Goal: Obtain resource: Download file/media

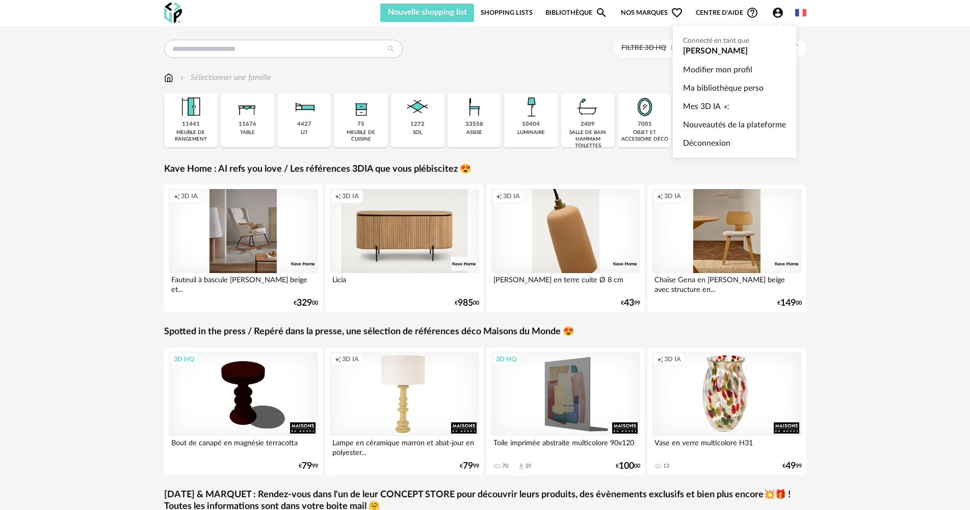
click at [775, 16] on icon "Account Circle icon" at bounding box center [778, 13] width 10 height 10
click at [739, 52] on ul "Connecté en tant que [PERSON_NAME] Modifier mon profil Ma bibliothèque perso Me…" at bounding box center [734, 91] width 124 height 133
click at [694, 51] on ul "Connecté en tant que [PERSON_NAME] Modifier mon profil Ma bibliothèque perso Me…" at bounding box center [734, 91] width 124 height 133
click at [699, 71] on link "Modifier mon profil" at bounding box center [734, 70] width 103 height 18
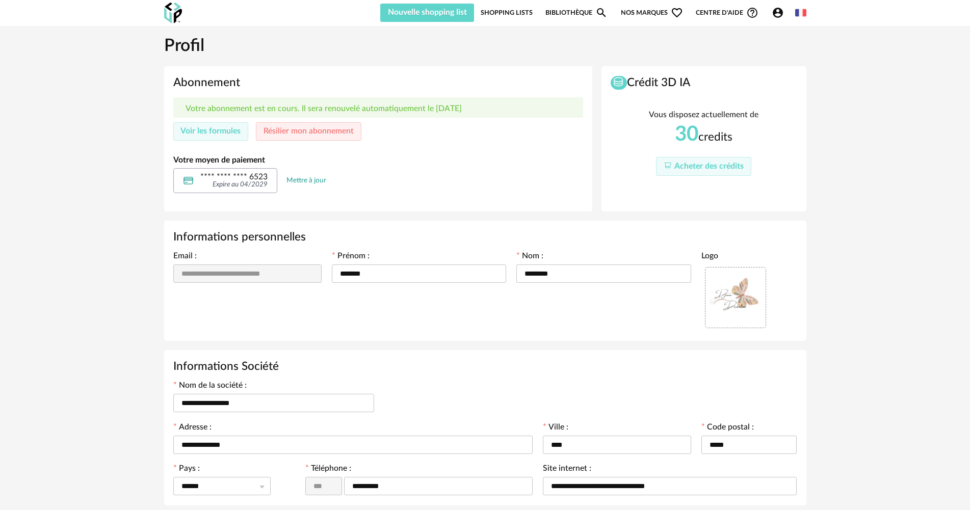
click at [308, 183] on link "Mettre à jour" at bounding box center [306, 180] width 40 height 9
click at [309, 180] on link "Mettre à jour" at bounding box center [306, 180] width 40 height 9
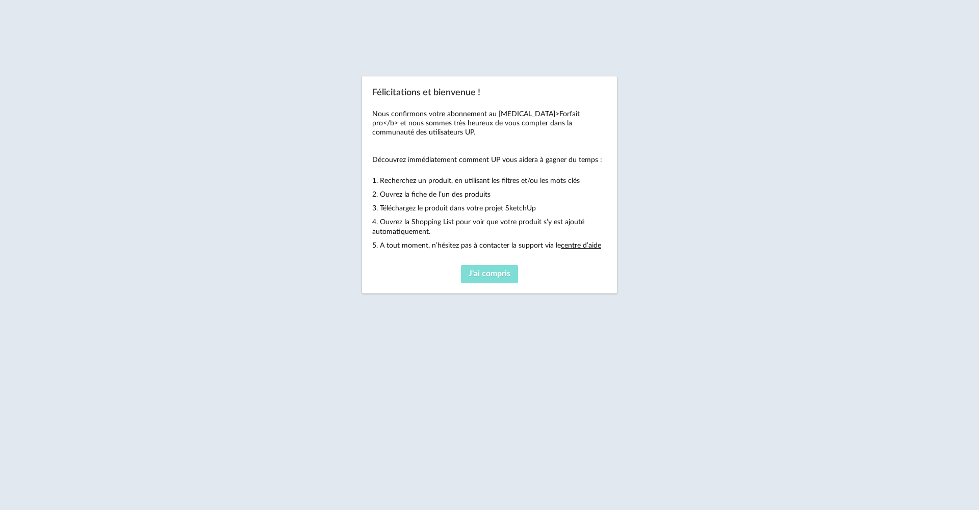
click at [485, 273] on span "J'ai compris" at bounding box center [489, 274] width 42 height 8
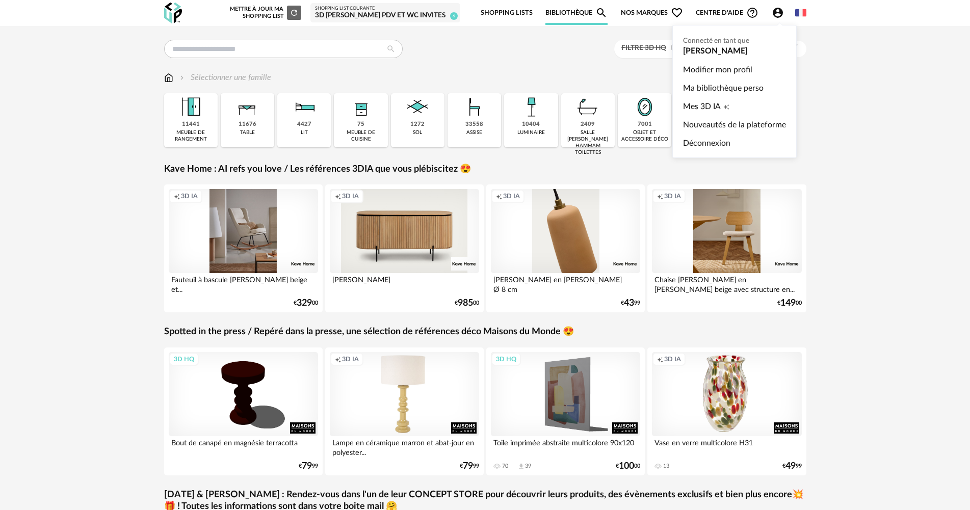
click at [767, 16] on div "Account Circle icon Compte" at bounding box center [780, 13] width 30 height 12
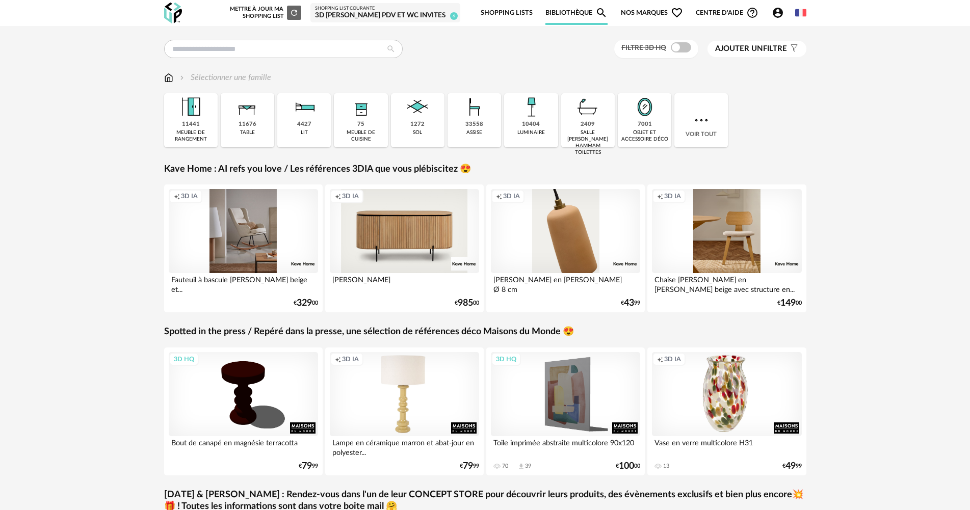
click at [780, 13] on icon "Account Circle icon" at bounding box center [778, 13] width 10 height 10
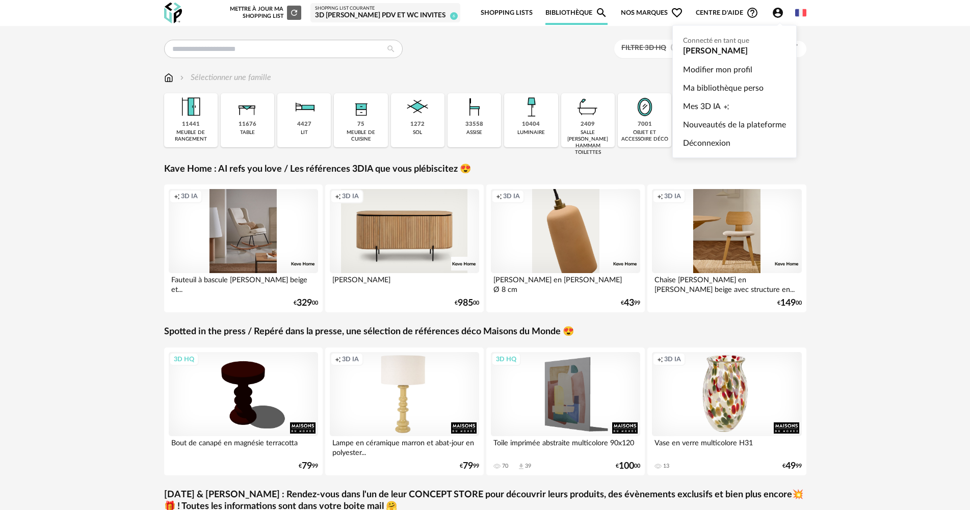
click at [737, 54] on ul "Connecté en tant que JESSICA DELHOUME Modifier mon profil Ma bibliothèque perso…" at bounding box center [734, 91] width 124 height 133
click at [714, 46] on ul "Connecté en tant que JESSICA DELHOUME Modifier mon profil Ma bibliothèque perso…" at bounding box center [734, 91] width 124 height 133
click at [722, 72] on link "Modifier mon profil" at bounding box center [734, 70] width 103 height 18
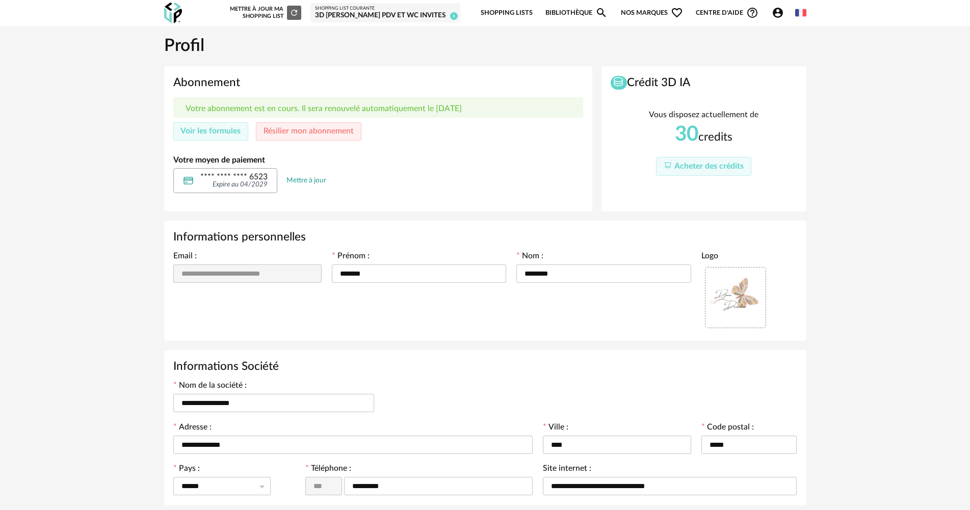
click at [354, 191] on div "**** **** **** 6523 Expire au 04/2029 Mettre à jour" at bounding box center [378, 180] width 410 height 25
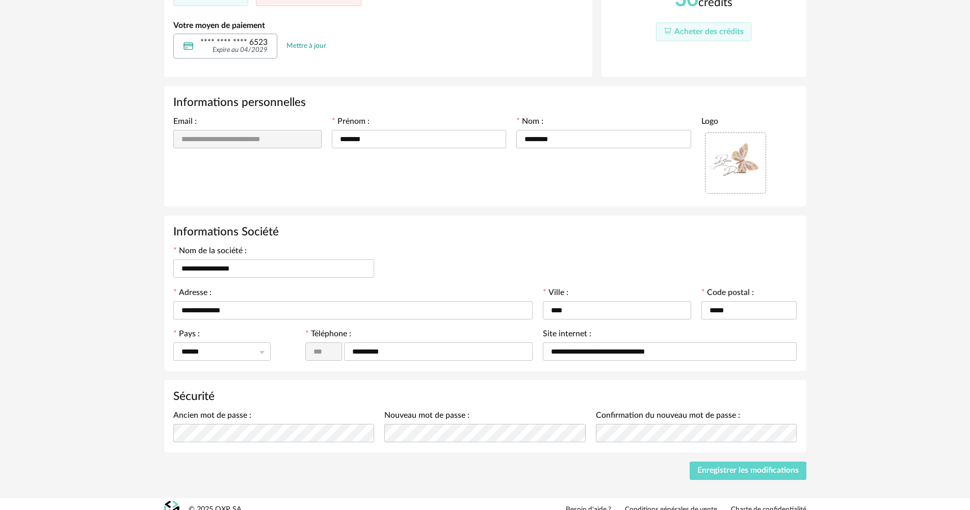
scroll to position [146, 0]
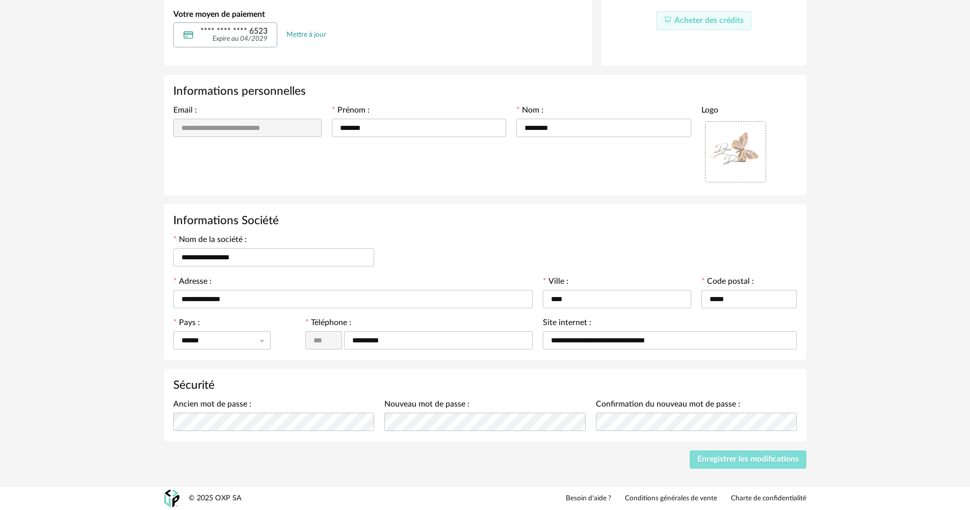
click at [755, 468] on button "Enregistrer les modifications" at bounding box center [748, 460] width 117 height 18
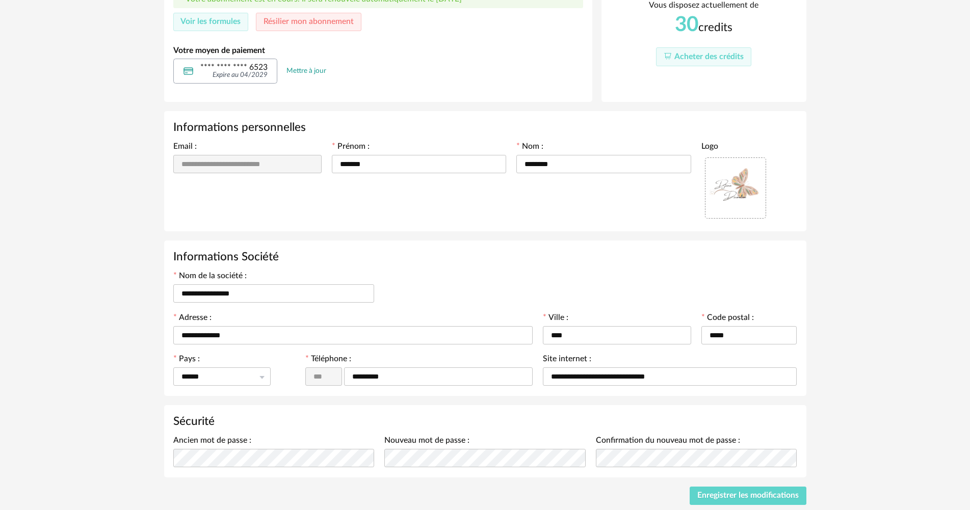
scroll to position [0, 0]
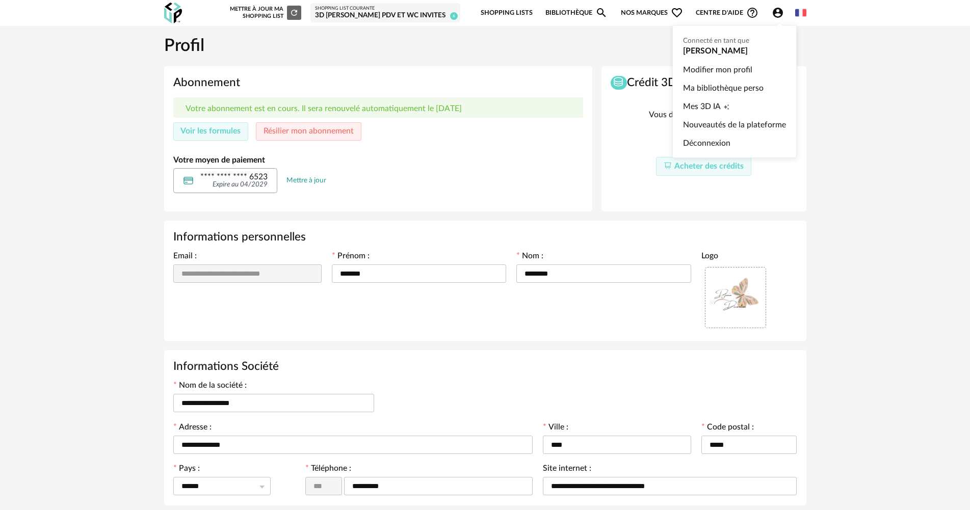
click at [780, 13] on icon "Account Circle icon" at bounding box center [778, 13] width 10 height 10
click at [707, 73] on link "Modifier mon profil" at bounding box center [734, 70] width 103 height 18
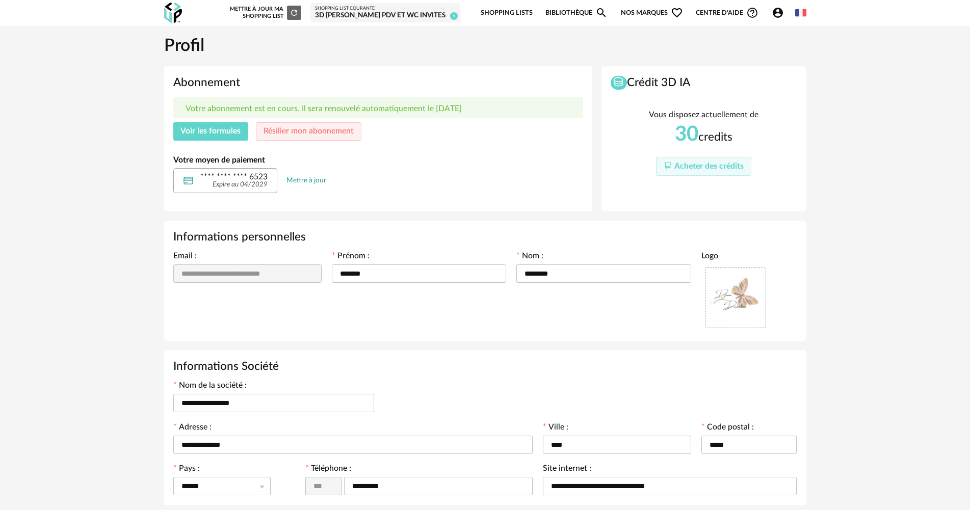
click at [223, 130] on span "Voir les formules" at bounding box center [210, 131] width 60 height 8
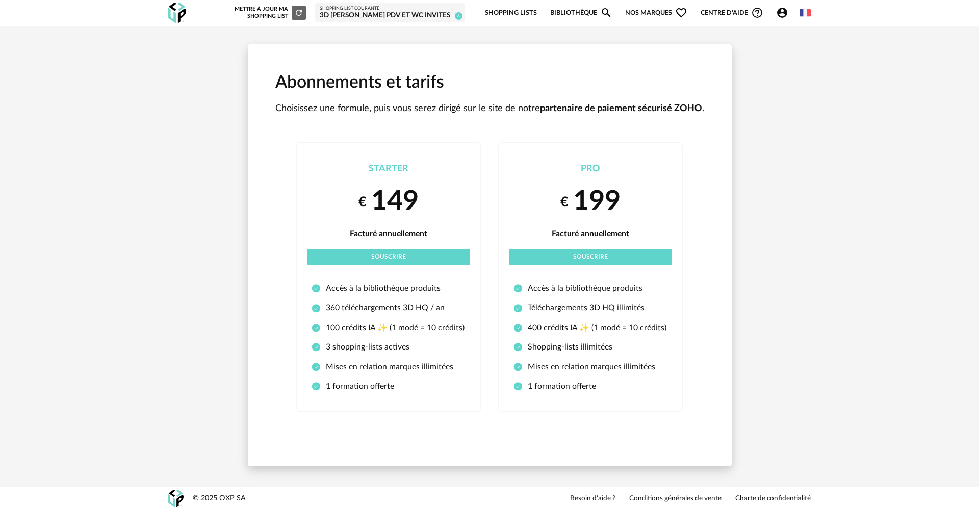
click at [851, 168] on div "Abonnements et tarifs Choisissez une formule, puis vous serez dirigé sur le sit…" at bounding box center [489, 255] width 979 height 459
click at [756, 125] on div "Abonnements et tarifs Choisissez une formule, puis vous serez dirigé sur le sit…" at bounding box center [489, 255] width 661 height 459
click at [778, 15] on icon "Account Circle icon" at bounding box center [782, 13] width 10 height 10
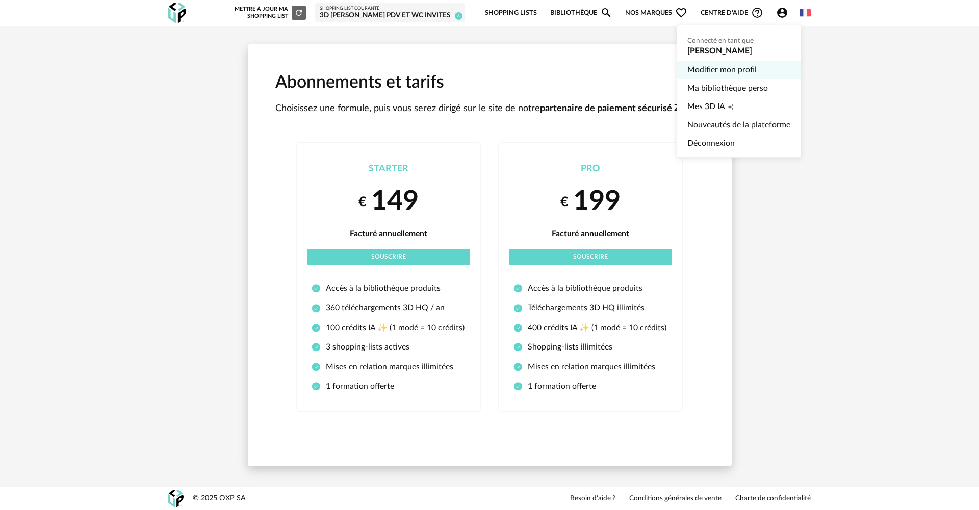
click at [739, 68] on link "Modifier mon profil" at bounding box center [738, 70] width 103 height 18
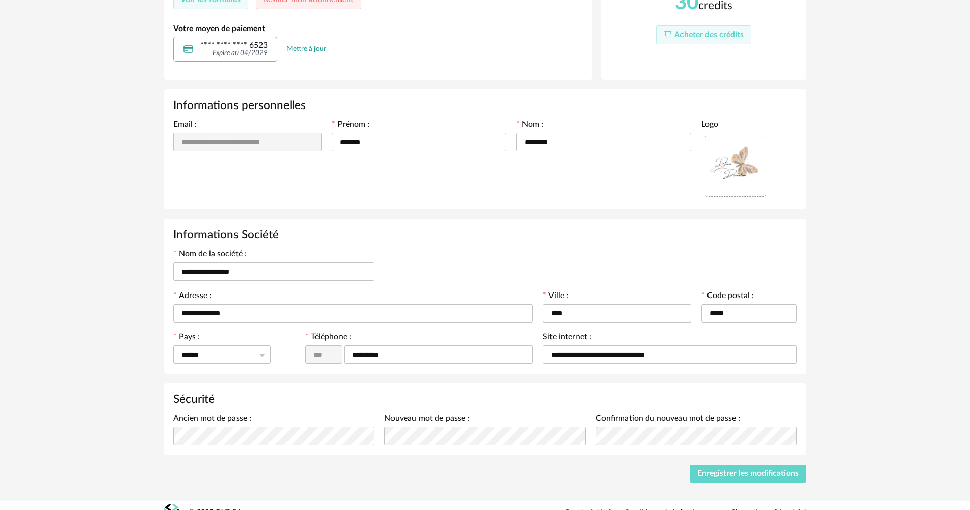
scroll to position [146, 0]
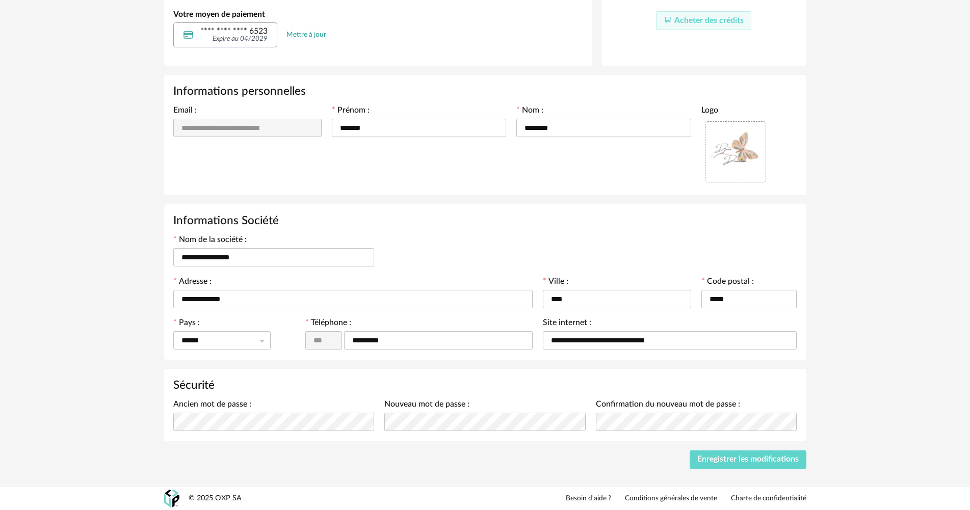
click at [318, 30] on link "Mettre à jour" at bounding box center [306, 34] width 40 height 9
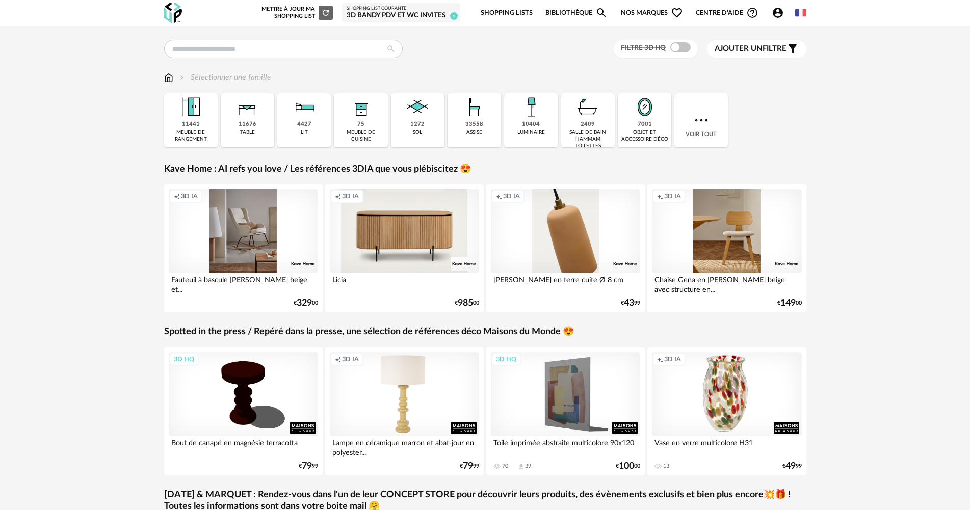
click at [778, 12] on icon "Account Circle icon" at bounding box center [778, 13] width 12 height 12
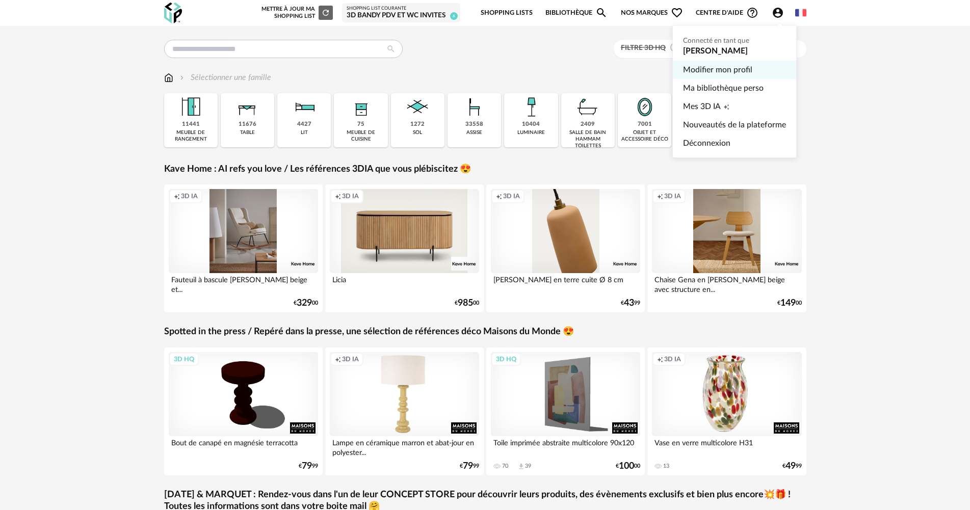
click at [728, 70] on link "Modifier mon profil" at bounding box center [734, 70] width 103 height 18
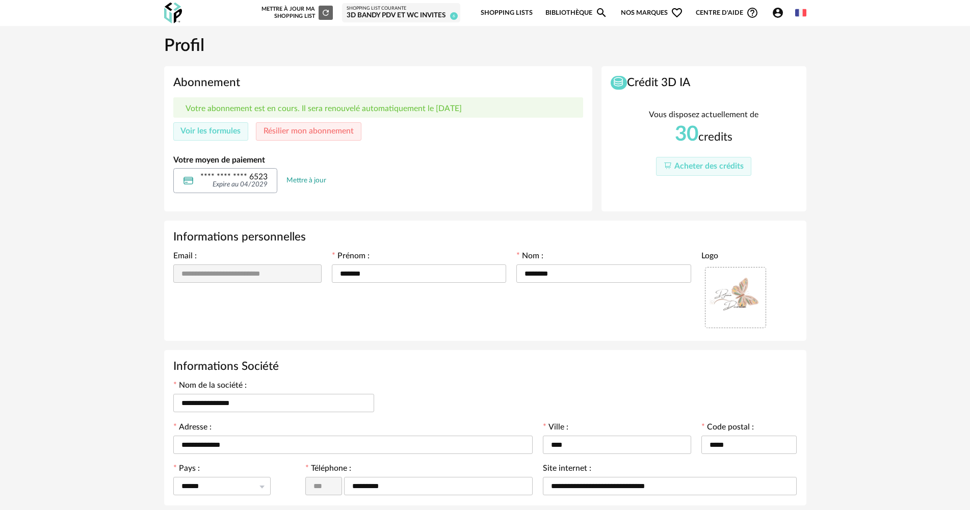
click at [180, 178] on div "**** **** **** 6523 Expire au 04/2029" at bounding box center [225, 180] width 104 height 25
click at [251, 172] on div "**** **** **** 6523 Expire au 04/2029" at bounding box center [225, 180] width 104 height 25
click at [253, 172] on div "**** **** **** 6523 Expire au 04/2029" at bounding box center [225, 180] width 104 height 25
click at [516, 13] on link "Shopping Lists" at bounding box center [507, 13] width 52 height 24
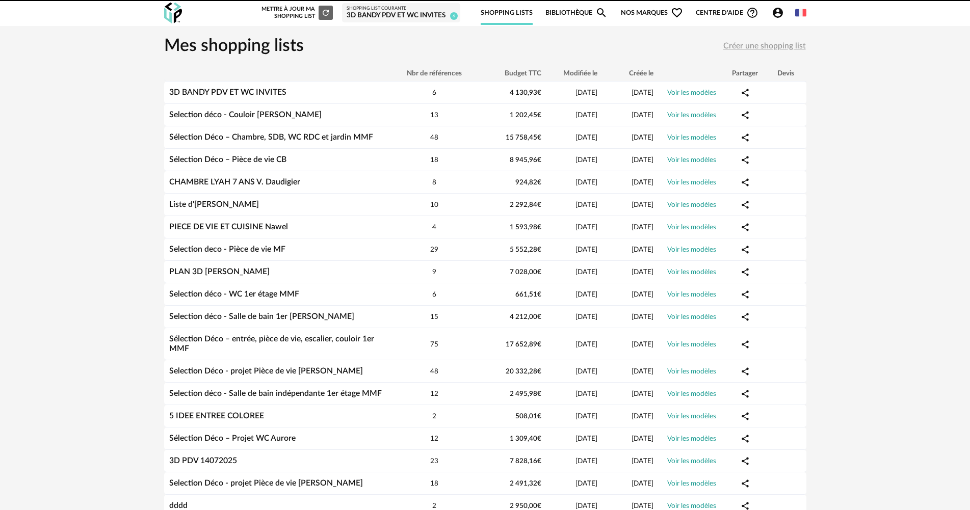
click at [380, 14] on div "3D BANDY PDV ET WC INVITES" at bounding box center [401, 15] width 109 height 9
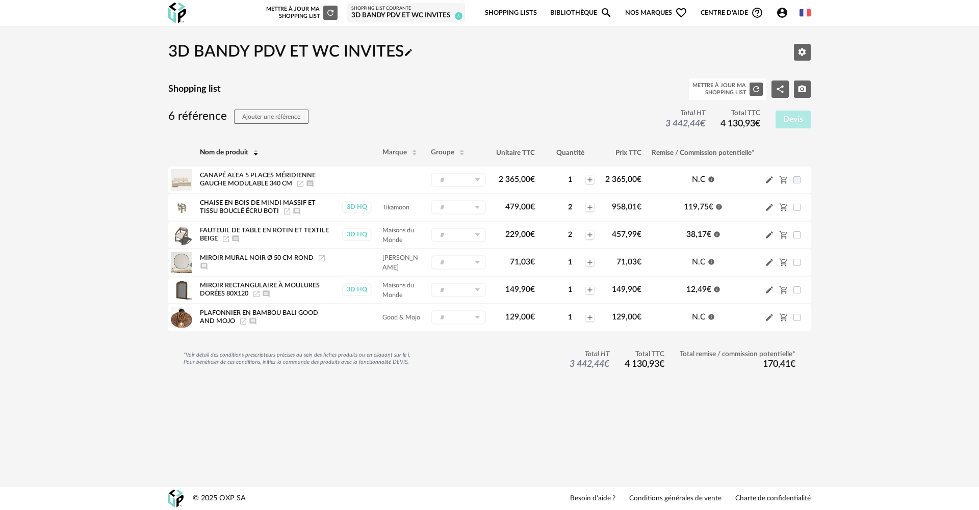
click at [575, 13] on link "Bibliothèque Magnify icon" at bounding box center [581, 13] width 62 height 24
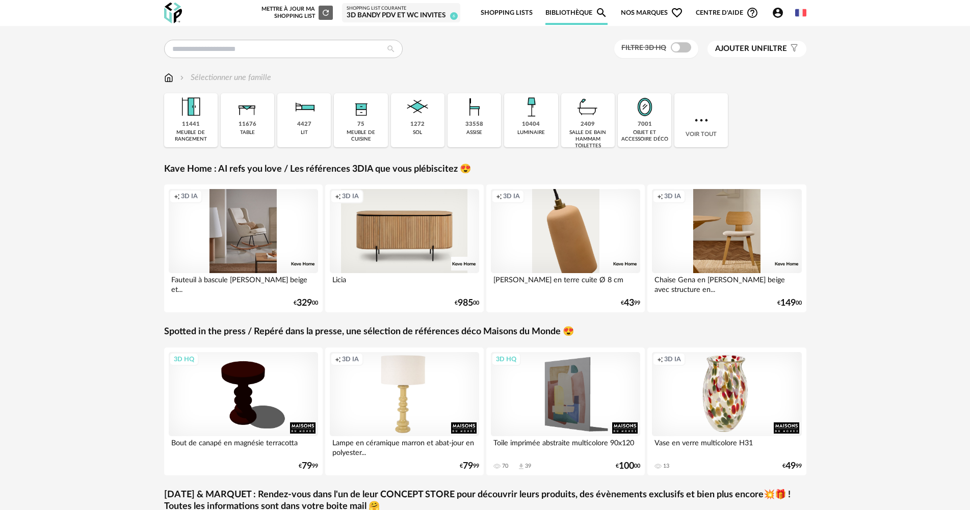
click at [408, 14] on div "3D BANDY PDV ET WC INVITES" at bounding box center [401, 15] width 109 height 9
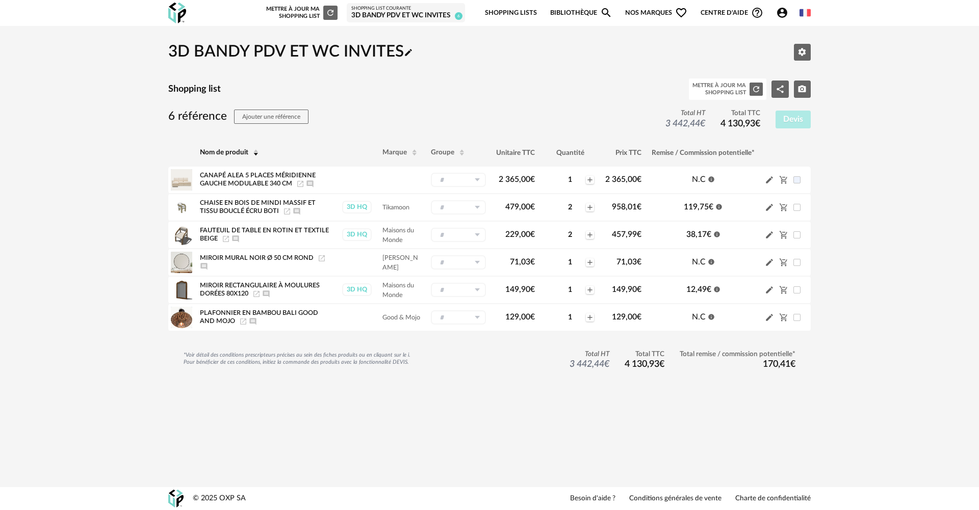
click at [575, 15] on link "Bibliothèque Magnify icon" at bounding box center [581, 13] width 62 height 24
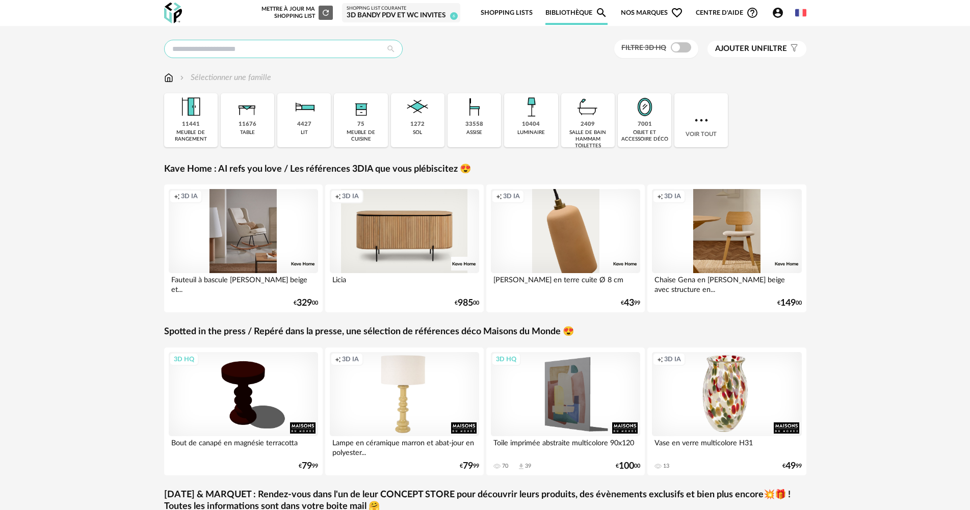
click at [263, 49] on input "text" at bounding box center [283, 49] width 239 height 18
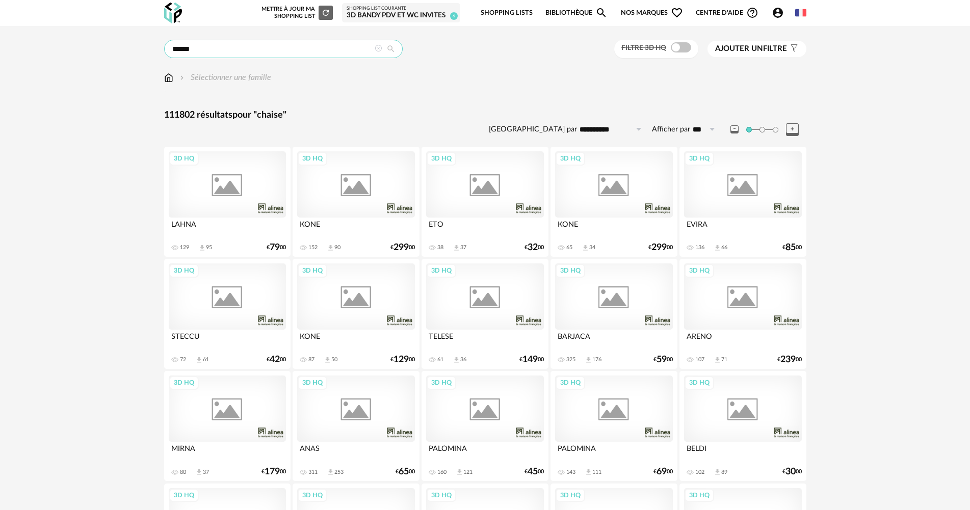
type input "******"
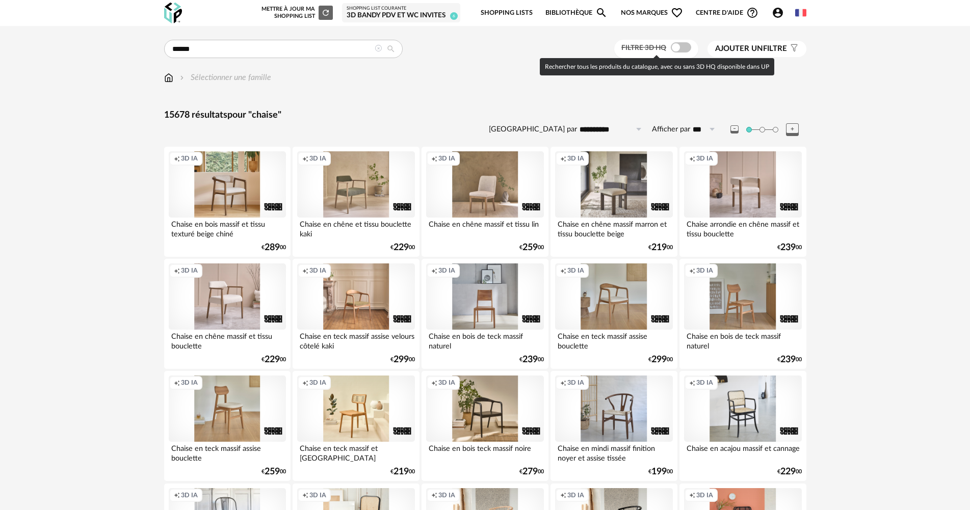
click at [683, 44] on span at bounding box center [681, 47] width 20 height 10
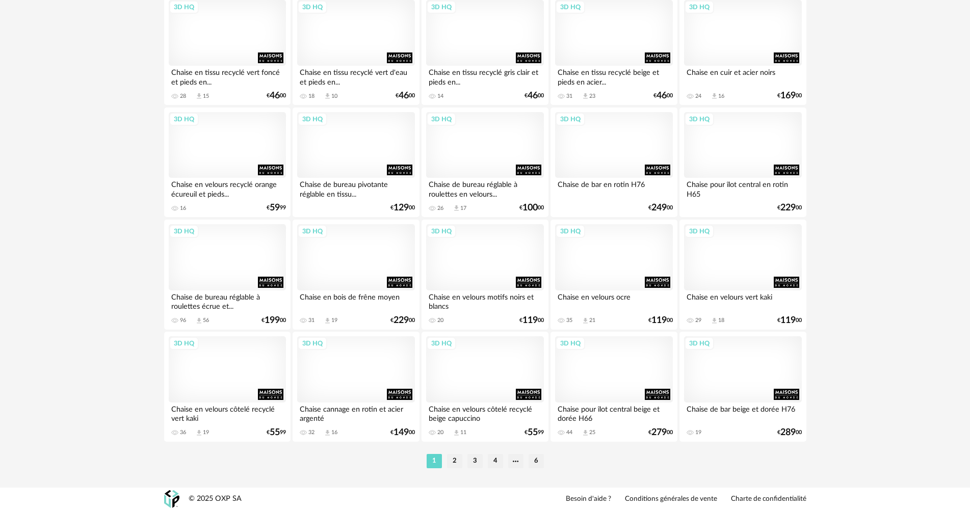
scroll to position [1947, 0]
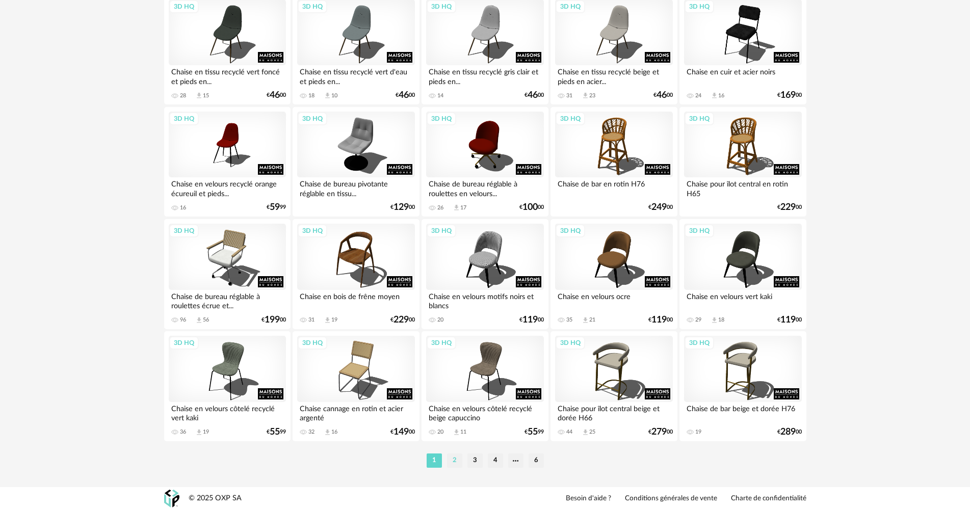
click at [450, 461] on li "2" at bounding box center [454, 461] width 15 height 14
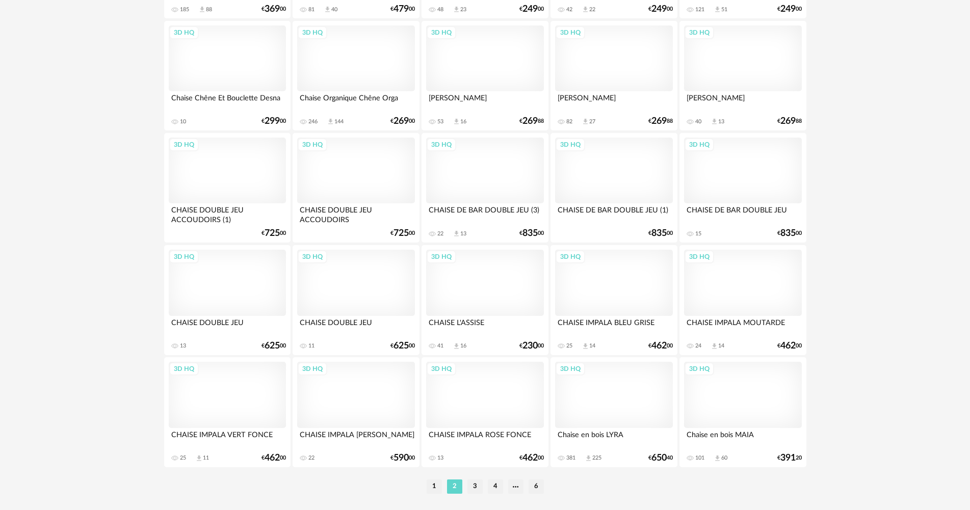
scroll to position [1947, 0]
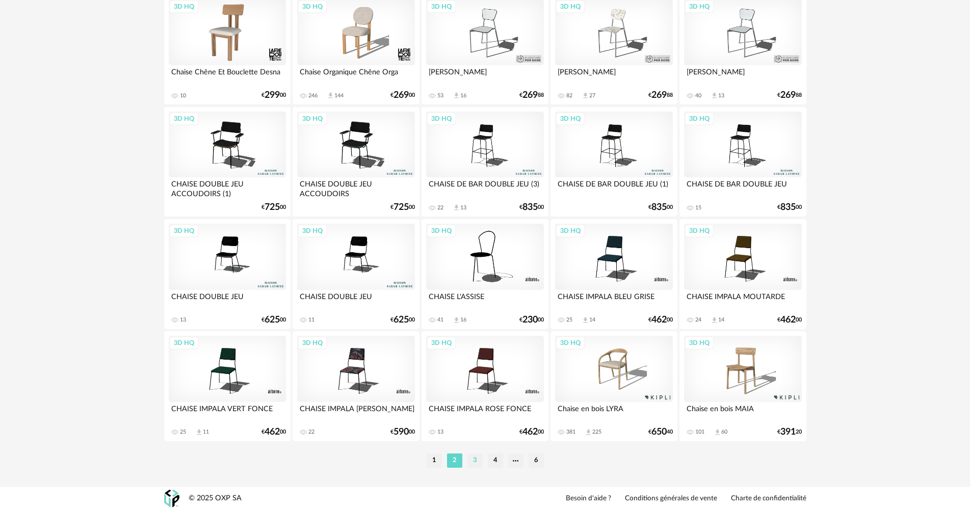
click at [479, 461] on li "3" at bounding box center [474, 461] width 15 height 14
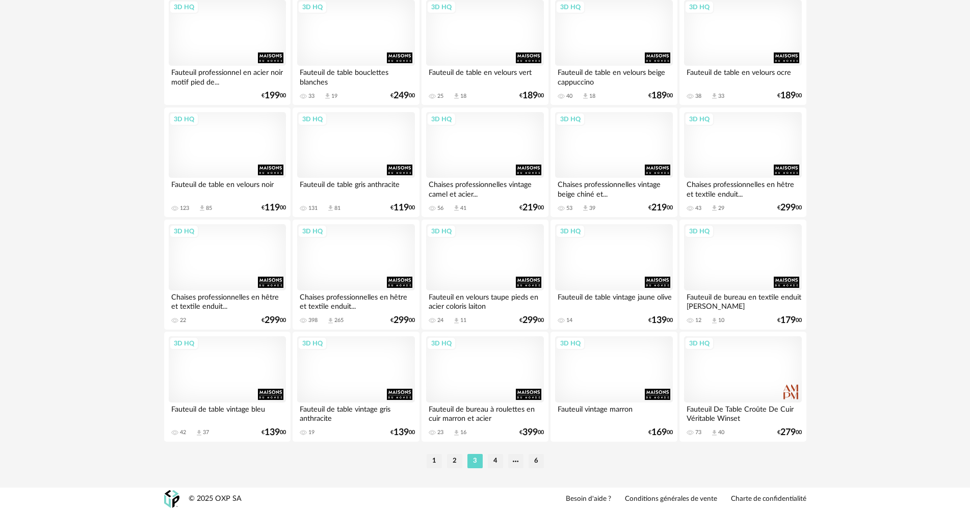
scroll to position [1947, 0]
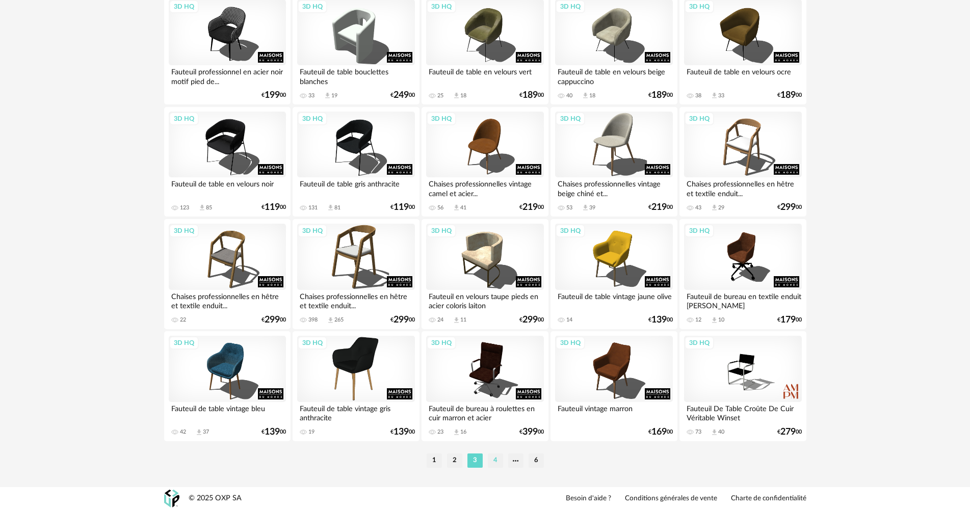
click at [497, 460] on li "4" at bounding box center [495, 461] width 15 height 14
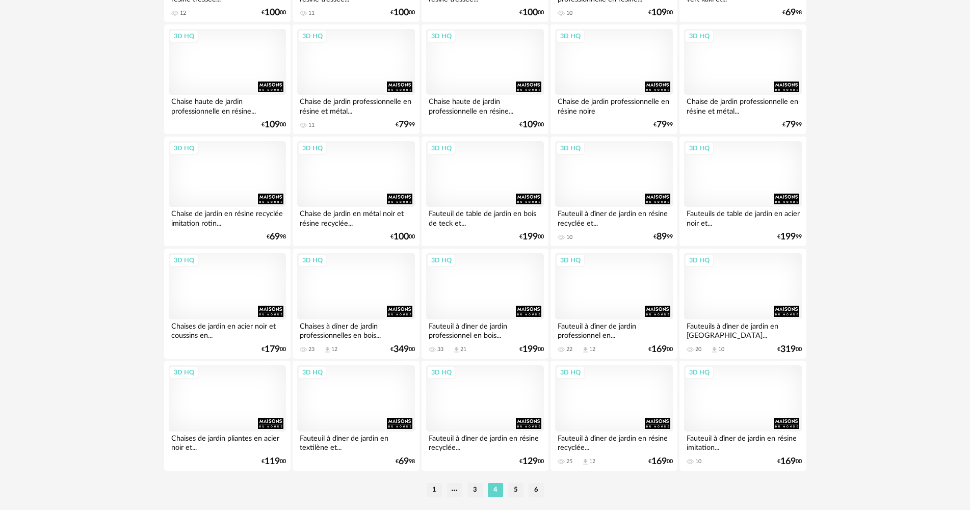
scroll to position [1947, 0]
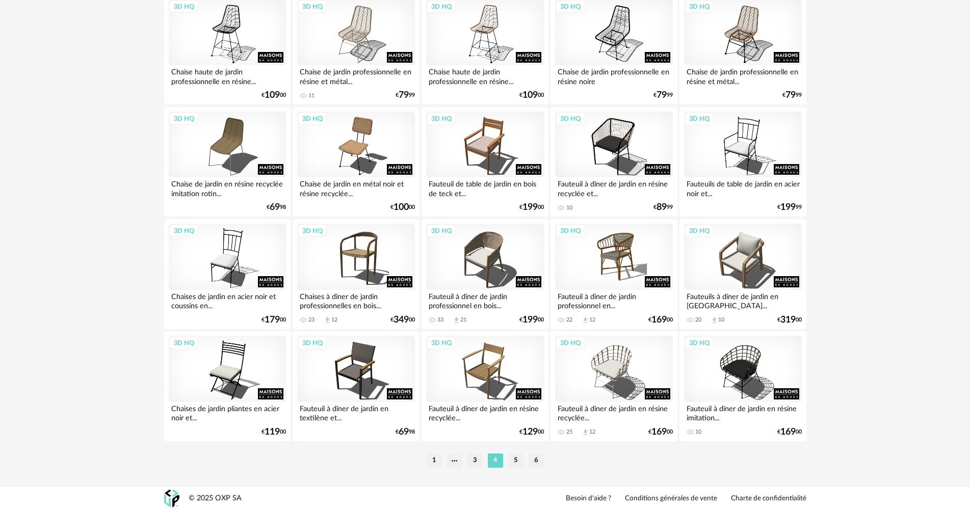
click at [520, 463] on li "5" at bounding box center [515, 461] width 15 height 14
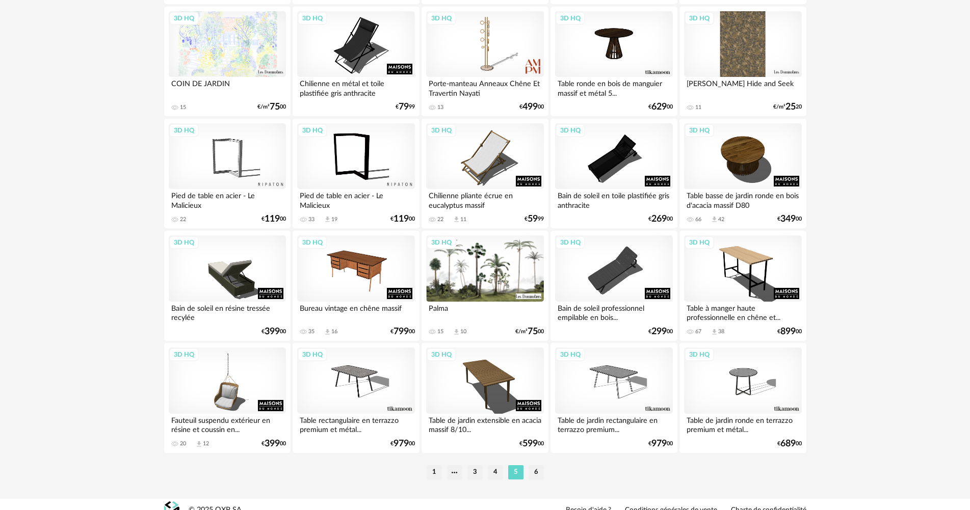
scroll to position [1947, 0]
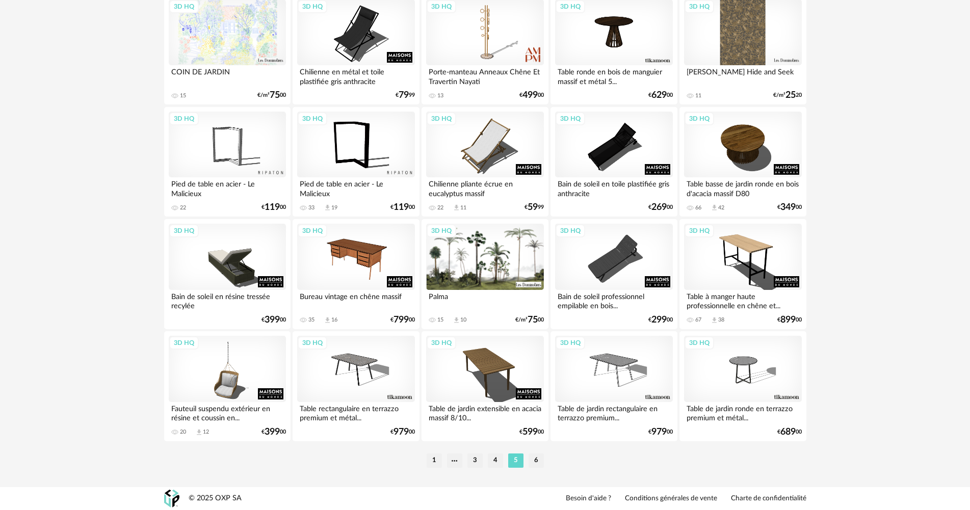
click at [535, 460] on li "6" at bounding box center [536, 461] width 15 height 14
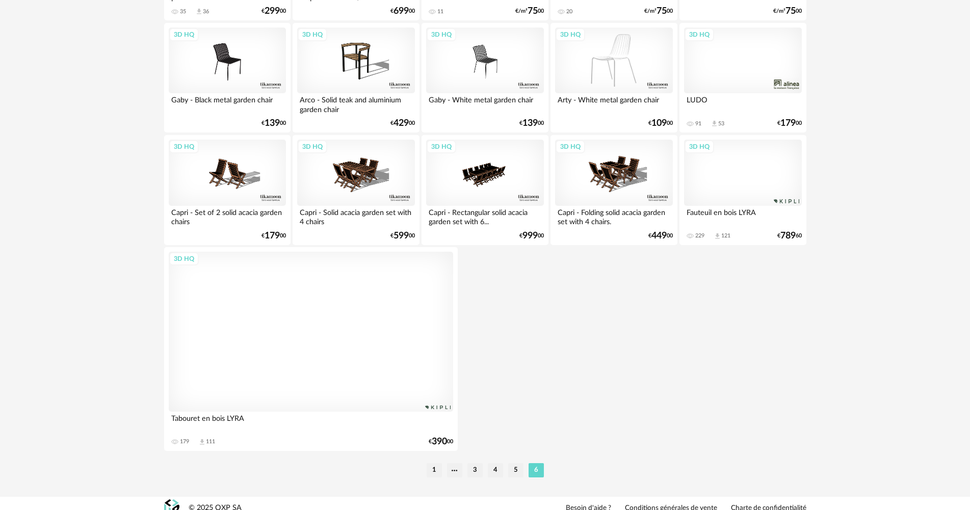
scroll to position [2041, 0]
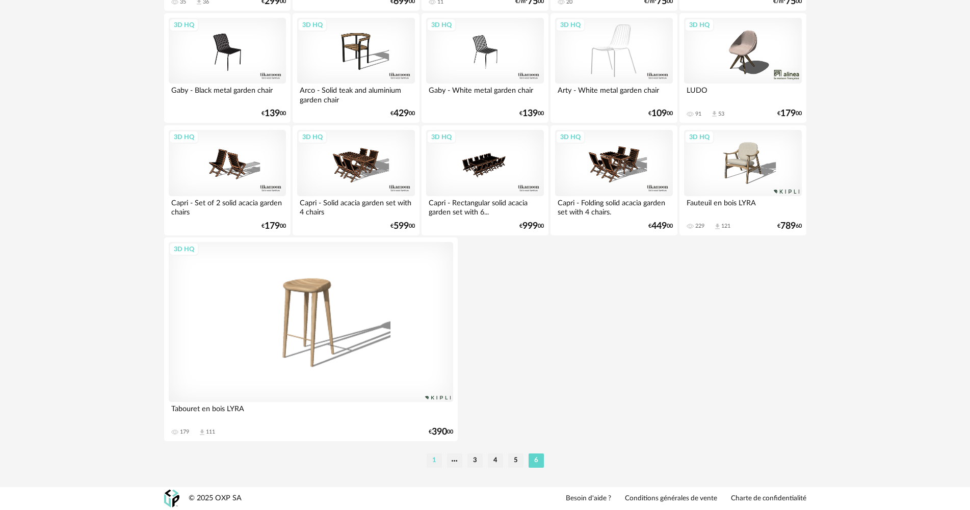
click at [429, 463] on li "1" at bounding box center [434, 461] width 15 height 14
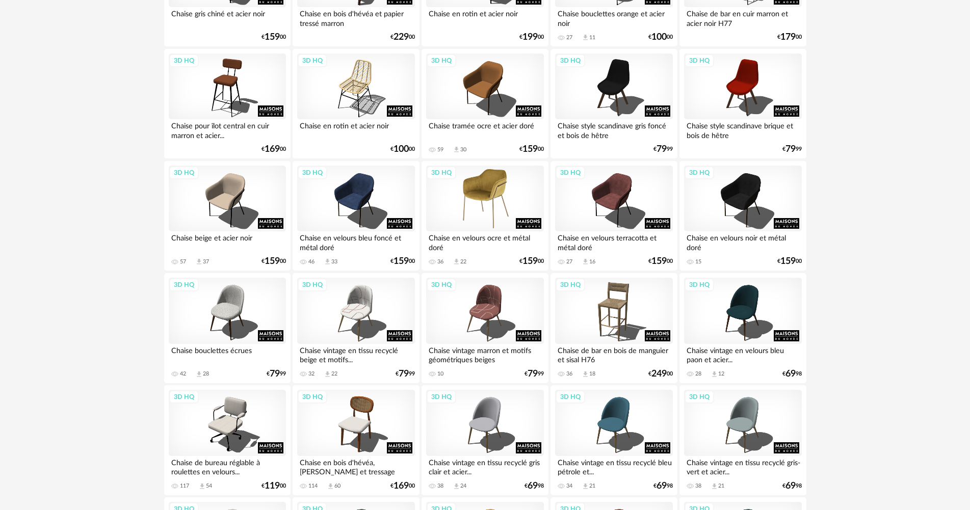
scroll to position [714, 0]
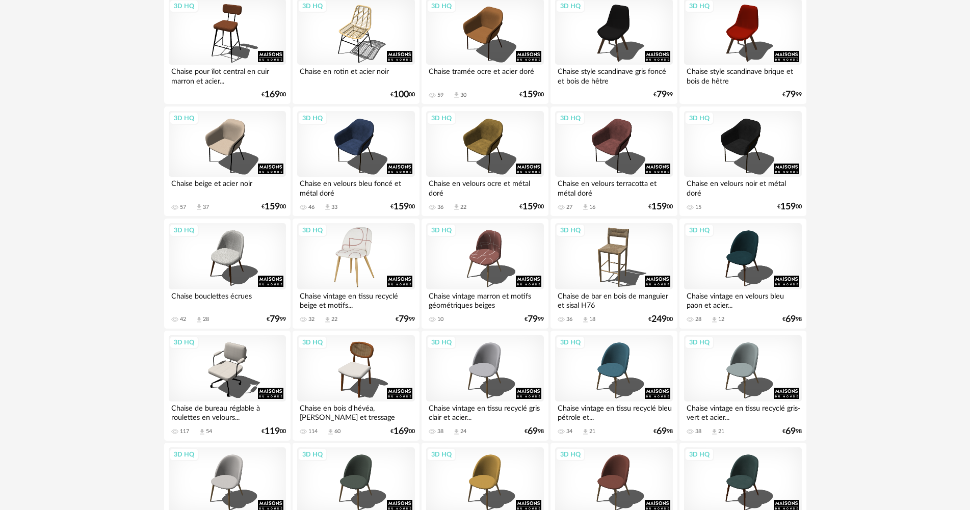
click at [338, 252] on div "3D HQ" at bounding box center [355, 256] width 117 height 66
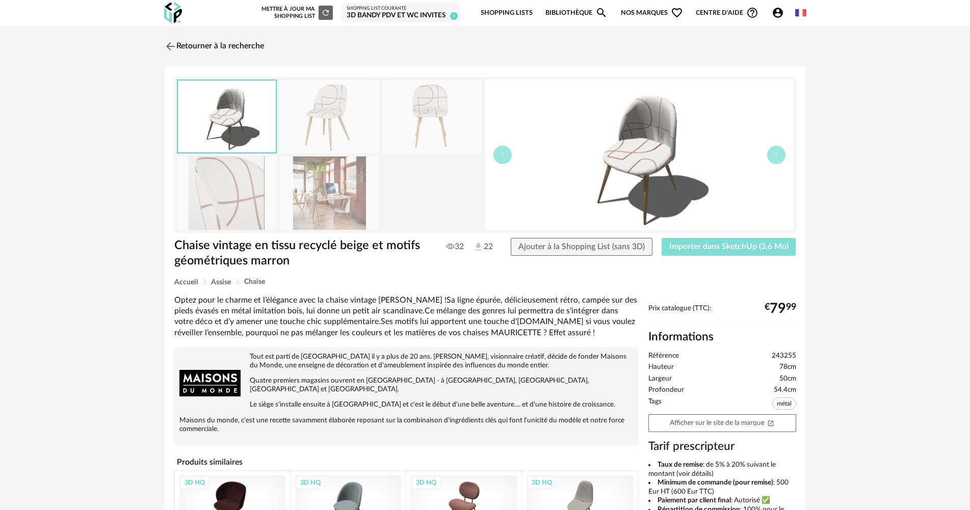
click at [723, 252] on button "Importer dans SketchUp (3,6 Mo)" at bounding box center [729, 247] width 135 height 18
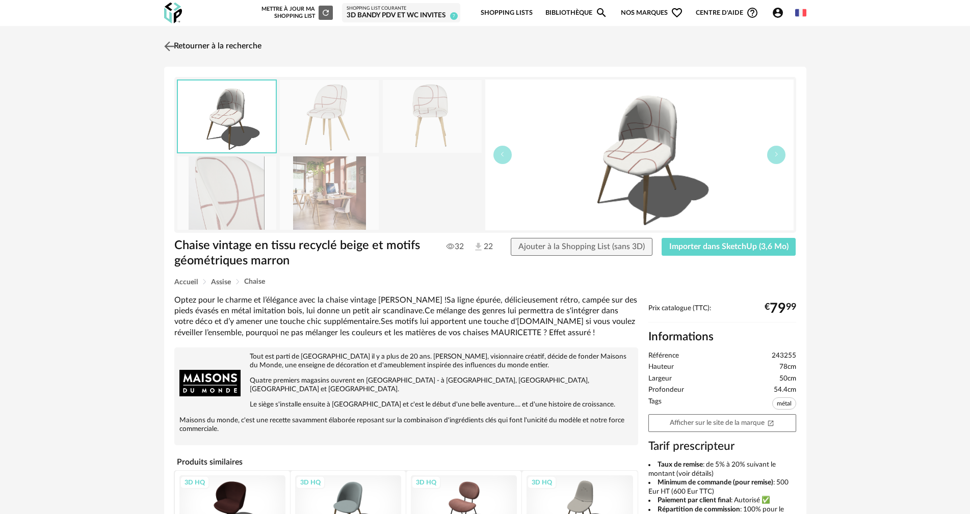
click at [195, 44] on link "Retourner à la recherche" at bounding box center [212, 46] width 100 height 22
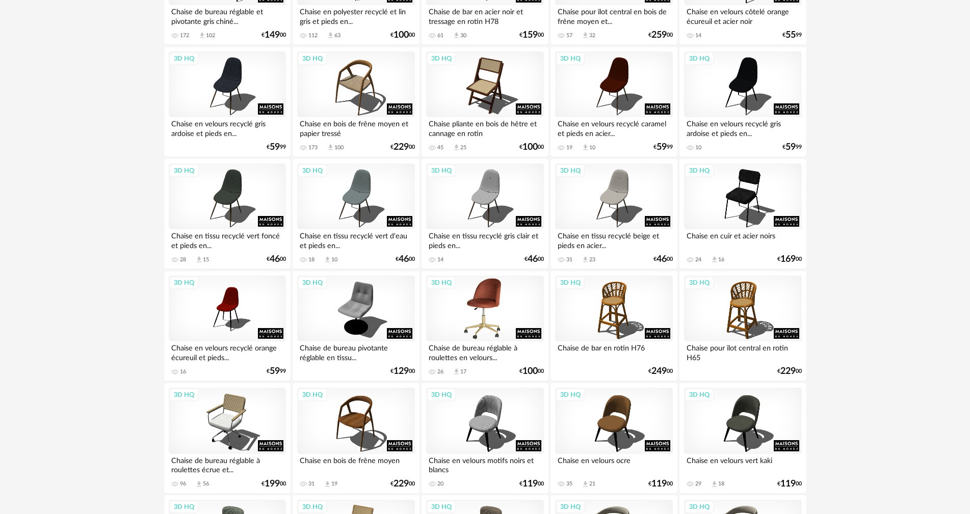
scroll to position [1784, 0]
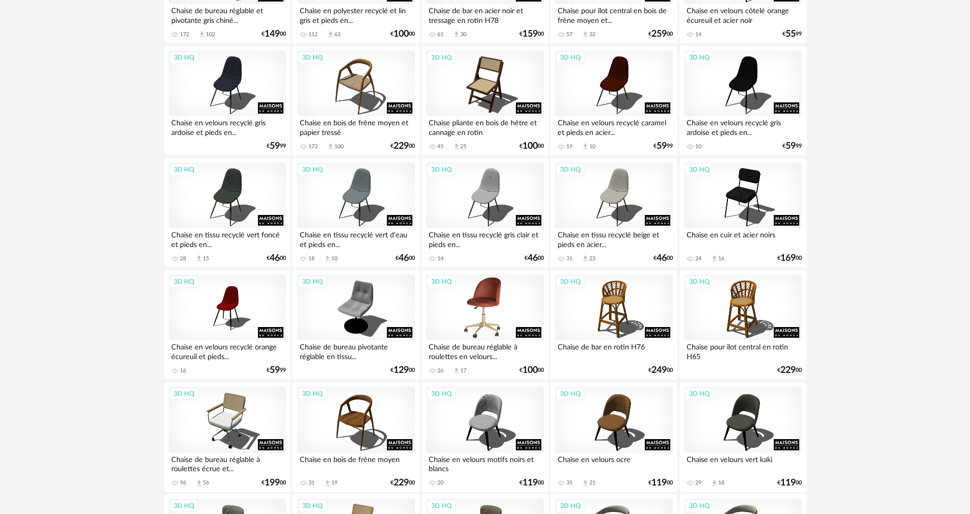
click at [488, 306] on div "3D HQ" at bounding box center [484, 308] width 117 height 66
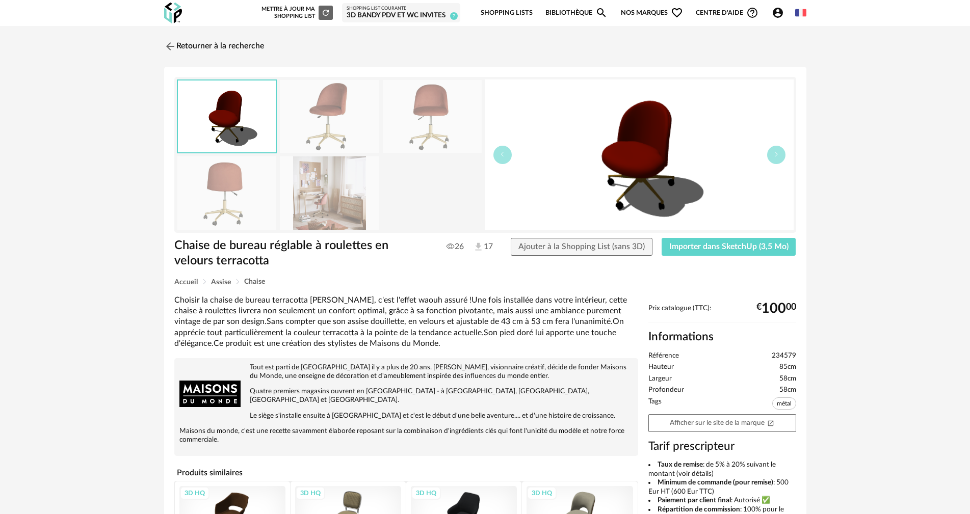
click at [323, 199] on img at bounding box center [329, 192] width 99 height 73
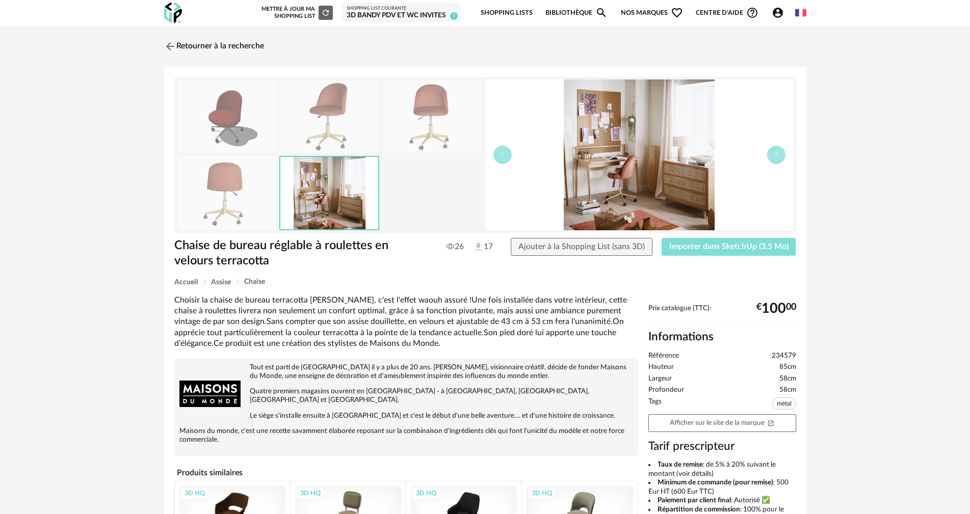
click at [697, 243] on span "Importer dans SketchUp (3,5 Mo)" at bounding box center [728, 247] width 119 height 8
drag, startPoint x: 691, startPoint y: 415, endPoint x: 965, endPoint y: 344, distance: 283.0
click at [691, 417] on link "Afficher sur le site de la marque Open In New icon" at bounding box center [722, 423] width 148 height 18
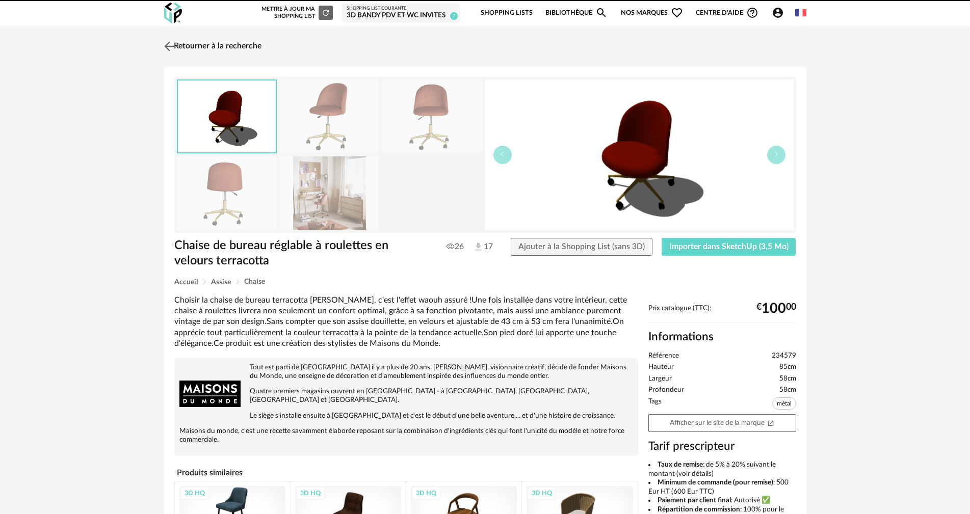
click at [190, 44] on link "Retourner à la recherche" at bounding box center [212, 46] width 100 height 22
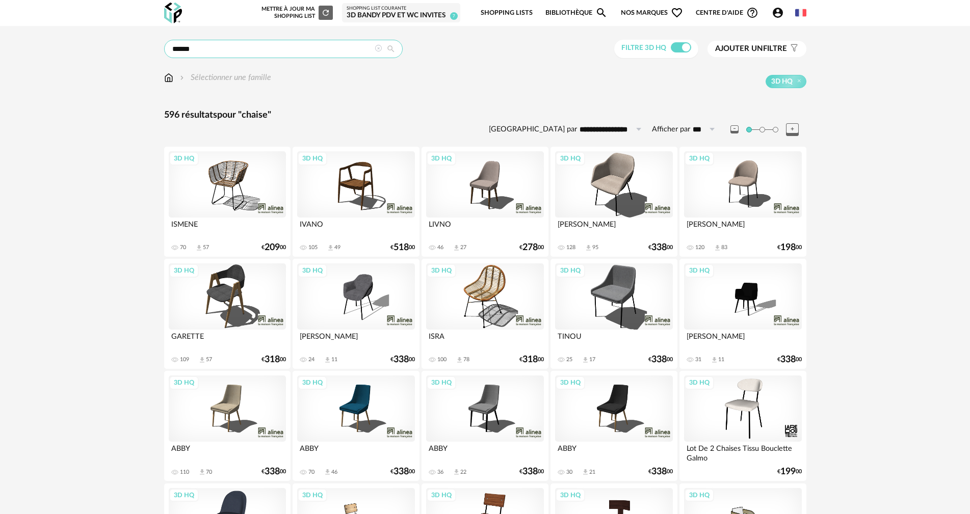
click at [242, 46] on input "******" at bounding box center [283, 49] width 239 height 18
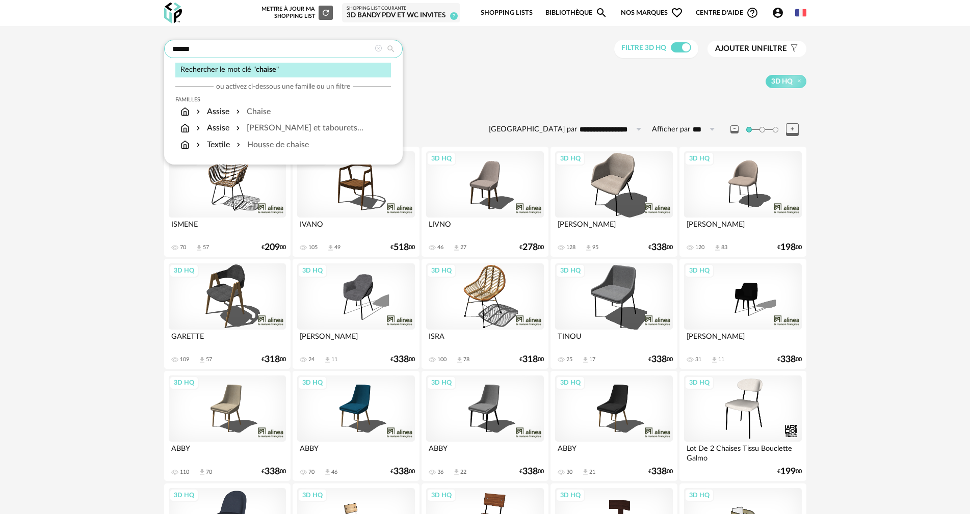
click at [242, 46] on input "******" at bounding box center [283, 49] width 239 height 18
type input "*****"
type input "**********"
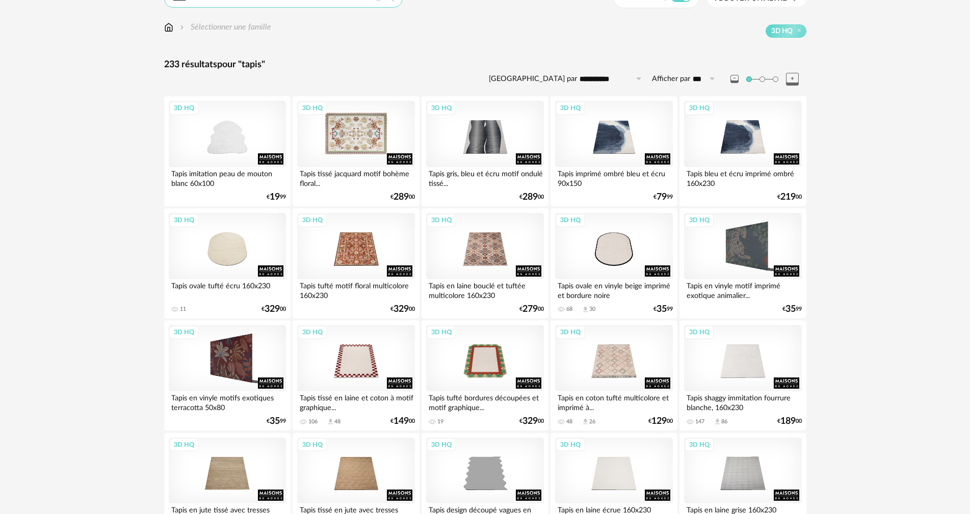
scroll to position [51, 0]
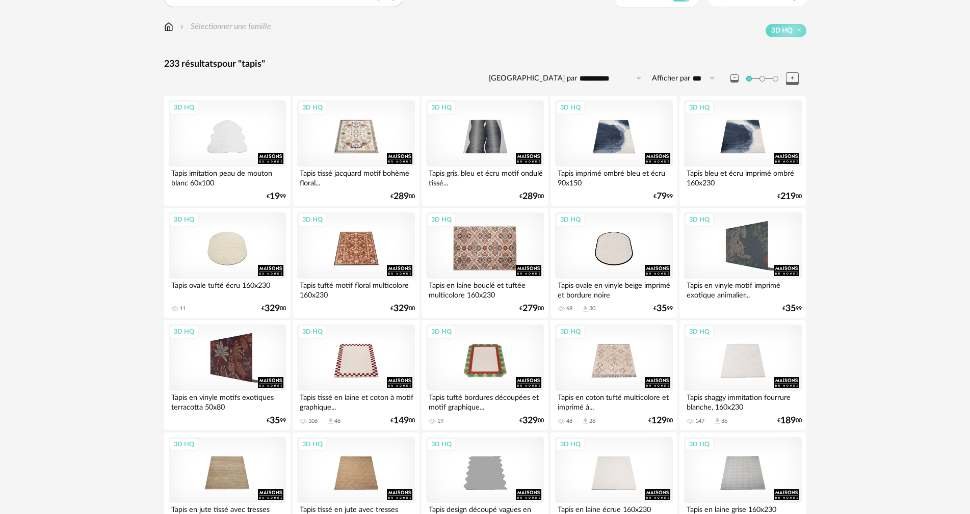
click at [482, 247] on div "3D HQ" at bounding box center [484, 246] width 117 height 66
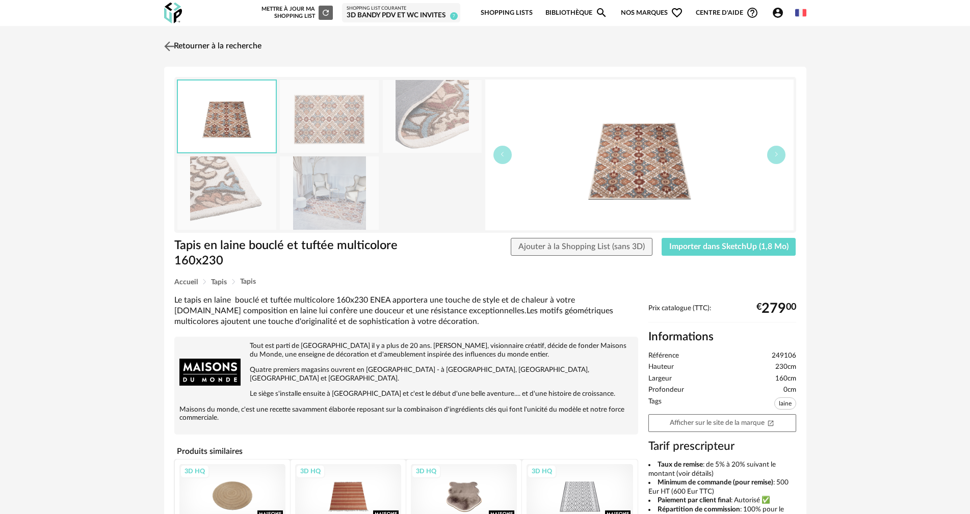
click at [176, 41] on img at bounding box center [169, 46] width 15 height 15
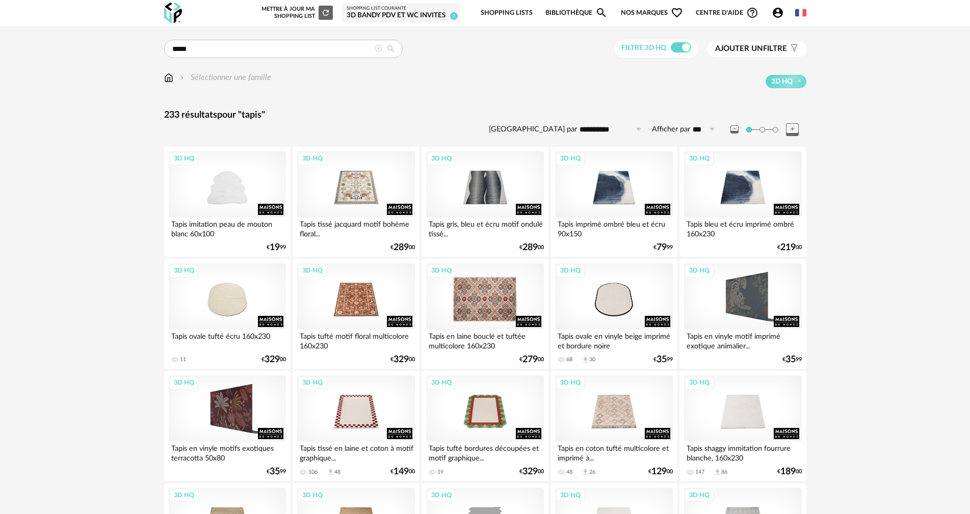
click at [484, 306] on div "3D HQ" at bounding box center [484, 297] width 117 height 66
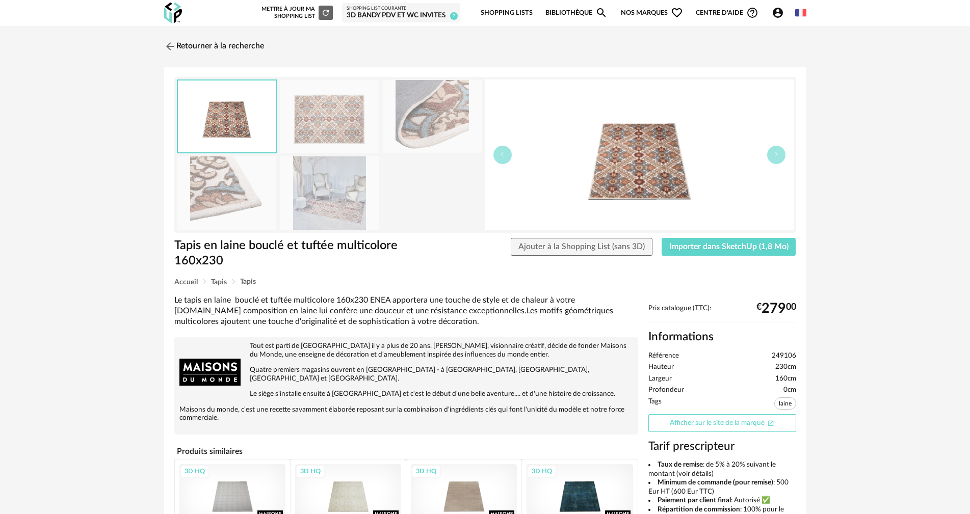
click at [756, 422] on link "Afficher sur le site de la marque Open In New icon" at bounding box center [722, 423] width 148 height 18
click at [216, 42] on link "Retourner à la recherche" at bounding box center [212, 46] width 100 height 22
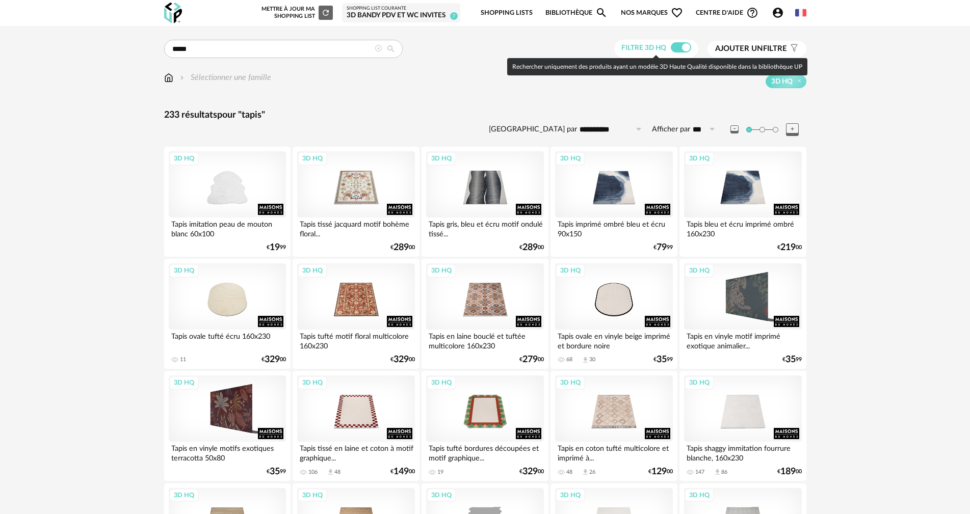
click at [686, 47] on span at bounding box center [681, 47] width 20 height 10
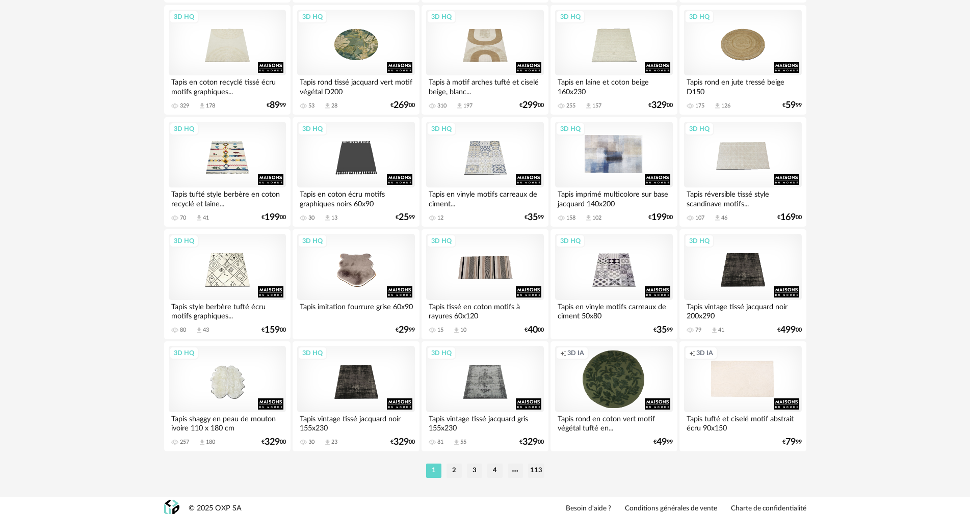
scroll to position [1943, 0]
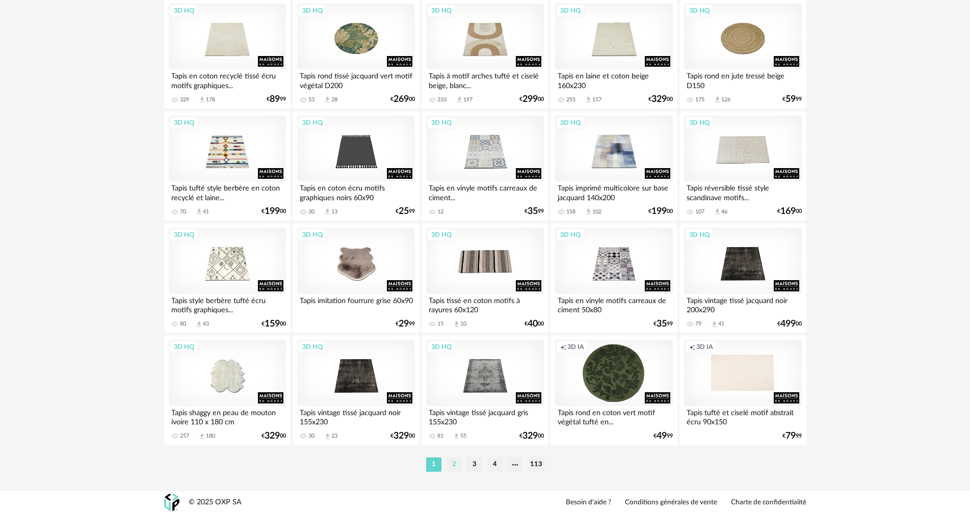
click at [455, 467] on li "2" at bounding box center [454, 465] width 15 height 14
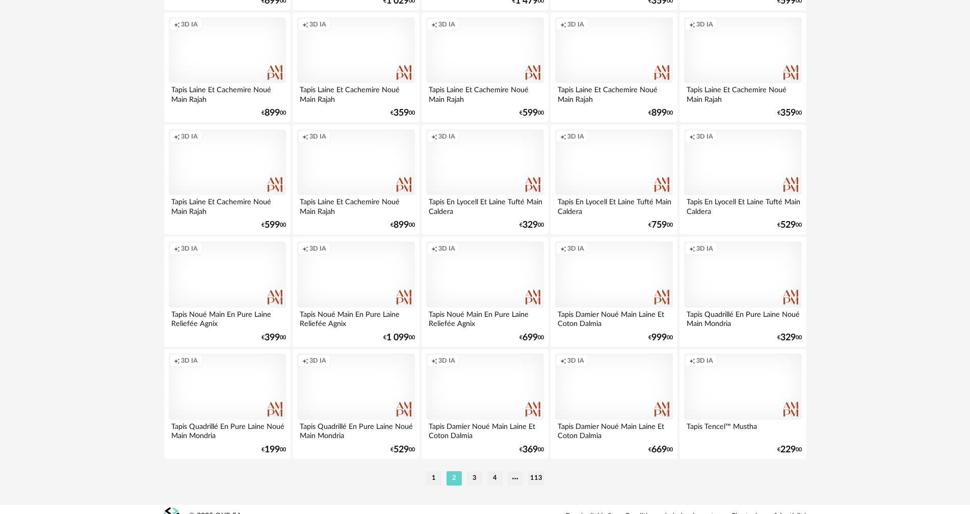
scroll to position [1943, 0]
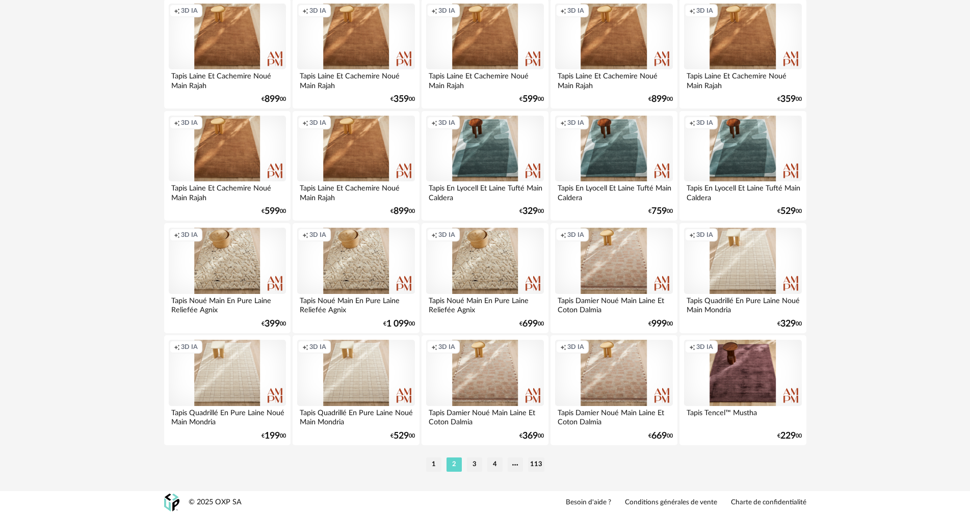
click at [477, 465] on li "3" at bounding box center [474, 465] width 15 height 14
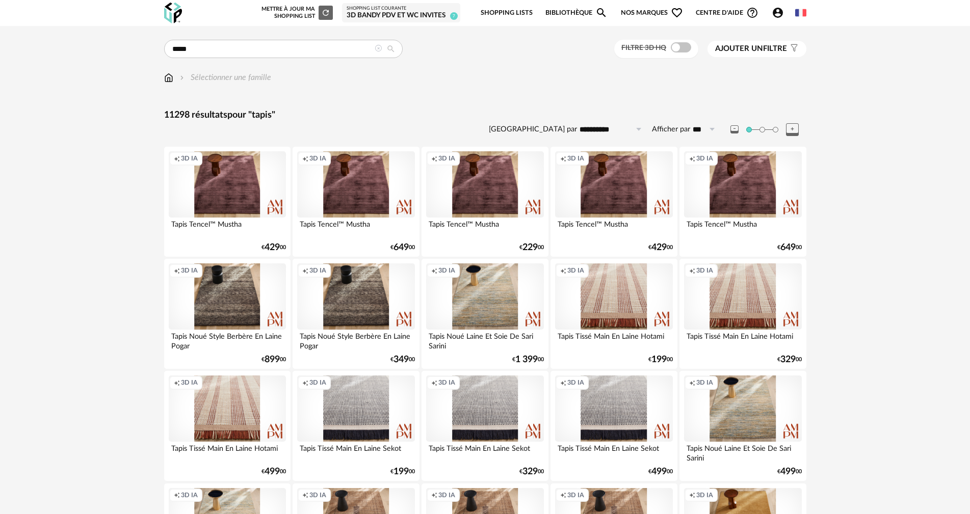
click at [750, 49] on span "Ajouter un" at bounding box center [739, 49] width 48 height 8
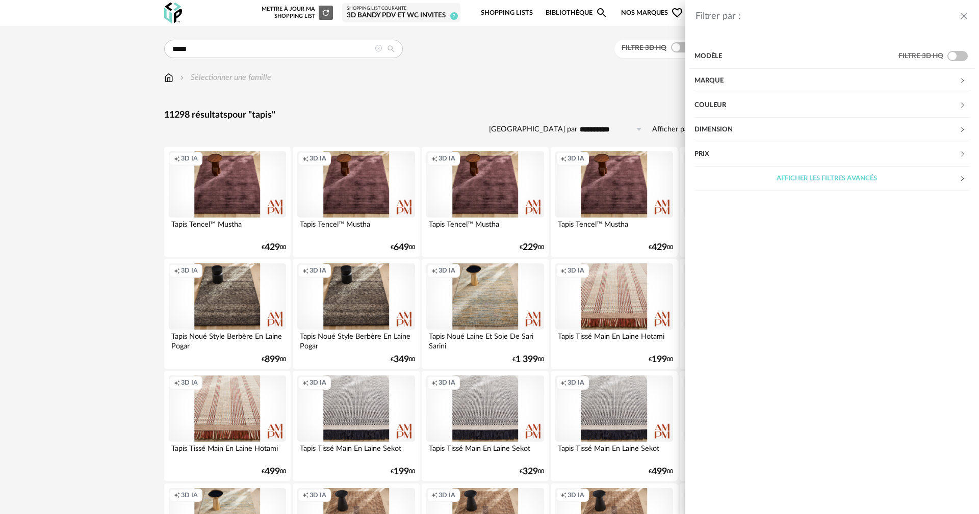
click at [704, 106] on div "Couleur" at bounding box center [826, 105] width 265 height 24
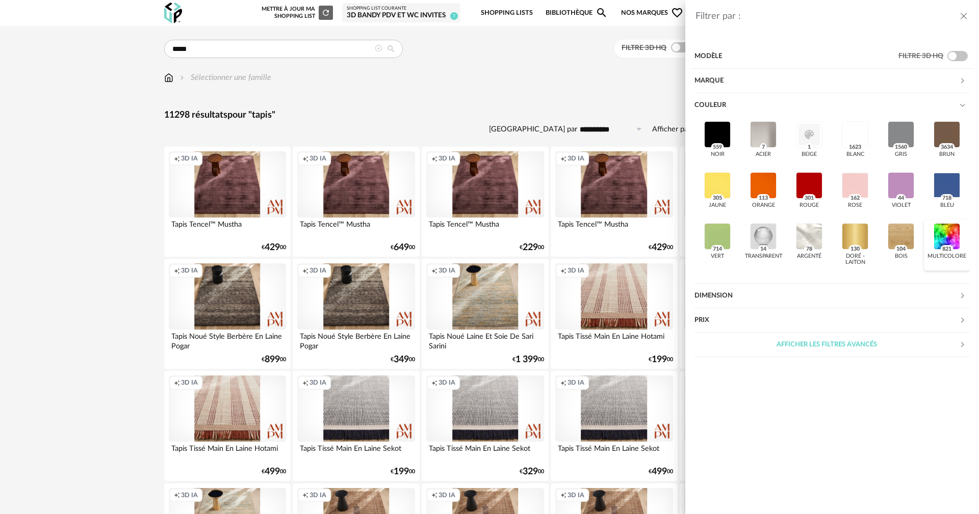
click at [946, 232] on div at bounding box center [946, 236] width 27 height 27
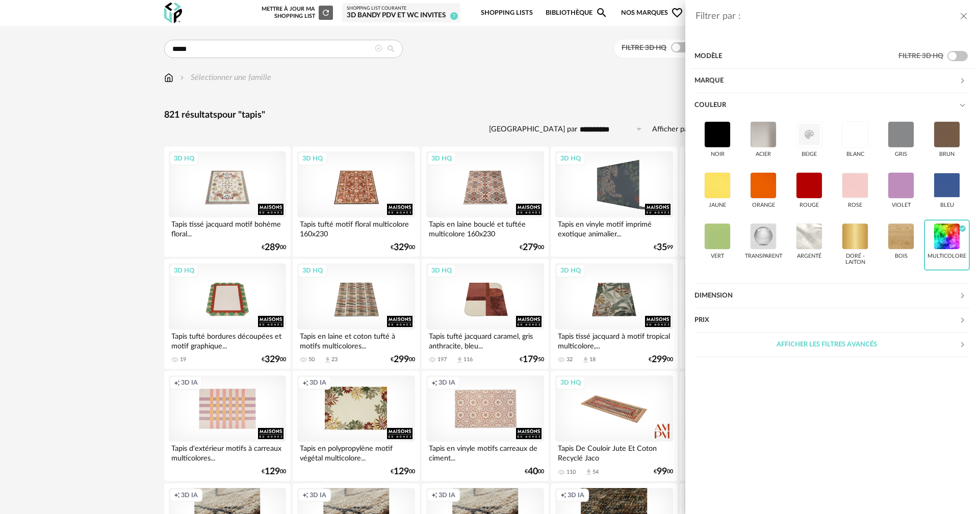
click at [534, 81] on div "Filtrer par : Modèle Filtre 3D HQ Marque &tradition 0 101 Copenhagen 0 366 Conc…" at bounding box center [489, 257] width 979 height 514
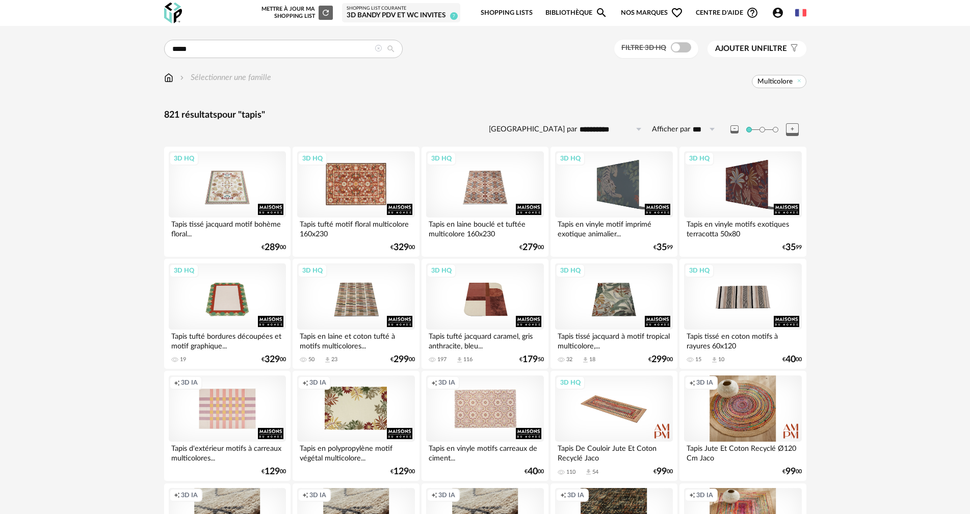
click at [386, 183] on div "3D HQ" at bounding box center [355, 184] width 117 height 66
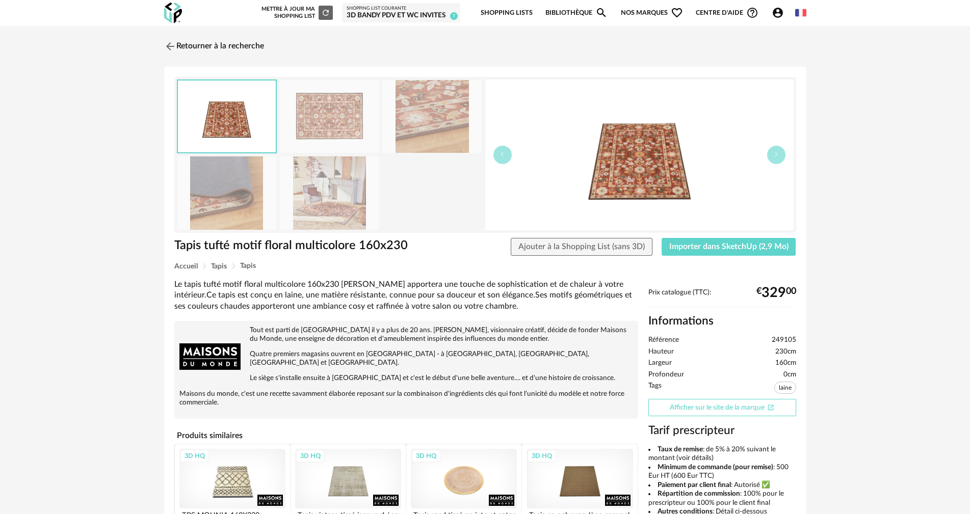
click at [710, 412] on link "Afficher sur le site de la marque Open In New icon" at bounding box center [722, 408] width 148 height 18
click at [213, 42] on link "Retourner à la recherche" at bounding box center [212, 46] width 100 height 22
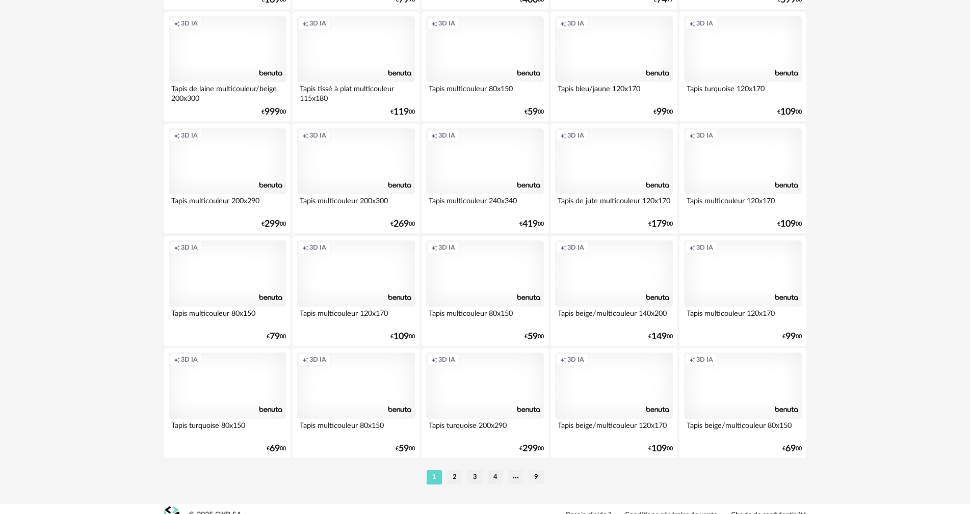
scroll to position [1943, 0]
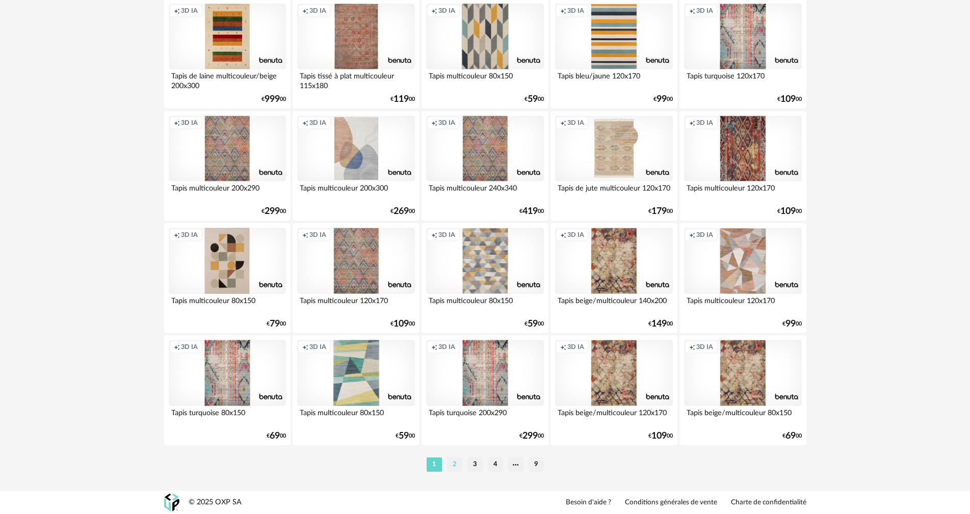
click at [455, 467] on li "2" at bounding box center [454, 465] width 15 height 14
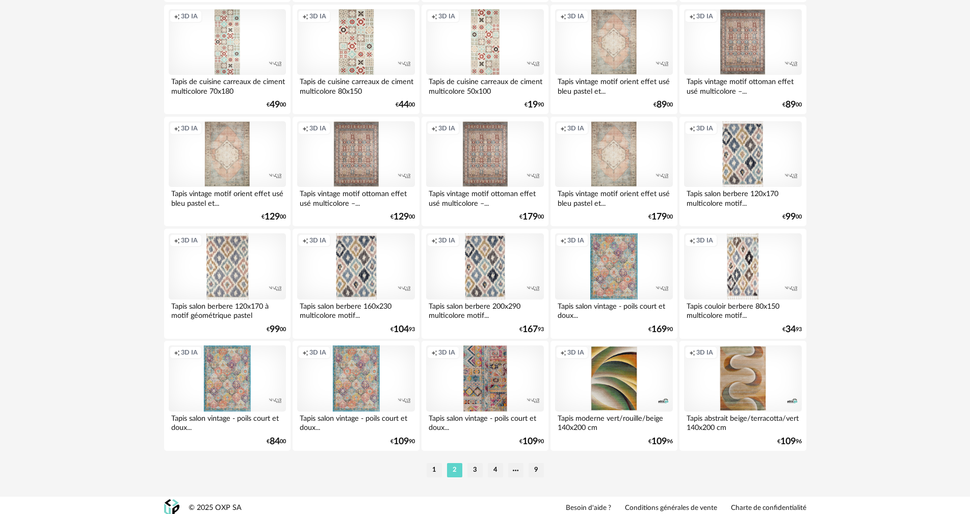
scroll to position [1943, 0]
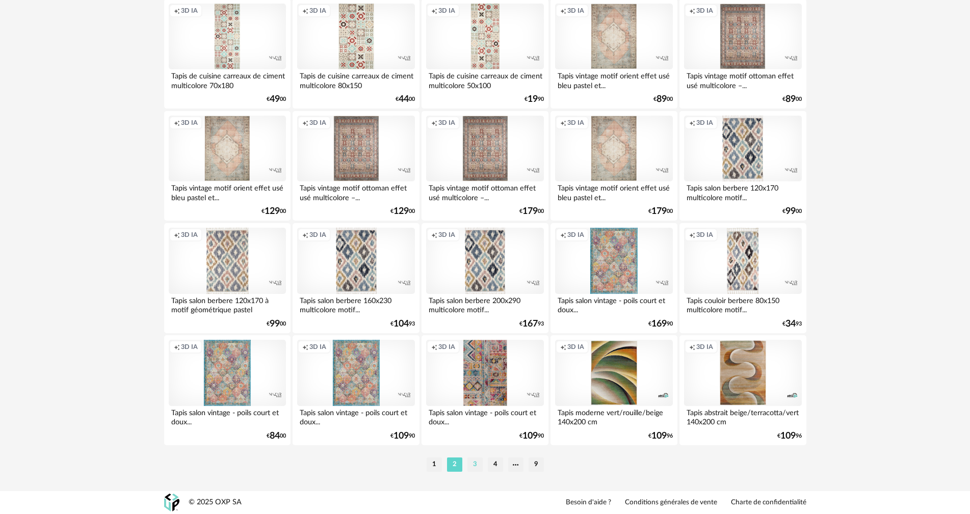
click at [478, 464] on li "3" at bounding box center [474, 465] width 15 height 14
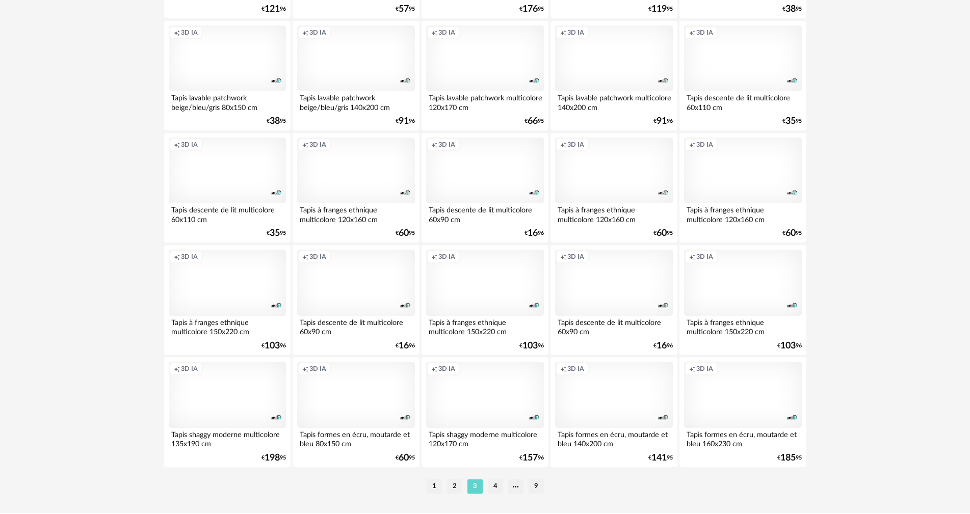
scroll to position [1943, 0]
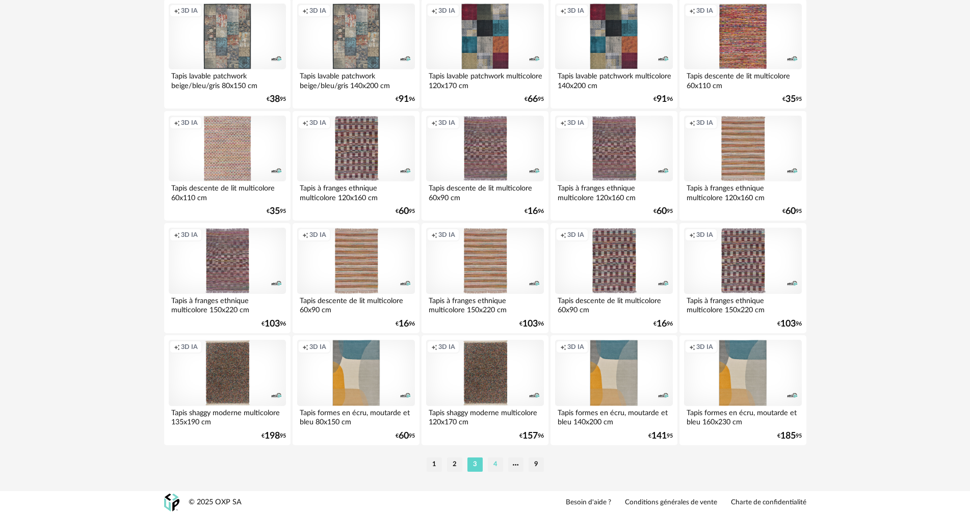
click at [491, 464] on li "4" at bounding box center [495, 465] width 15 height 14
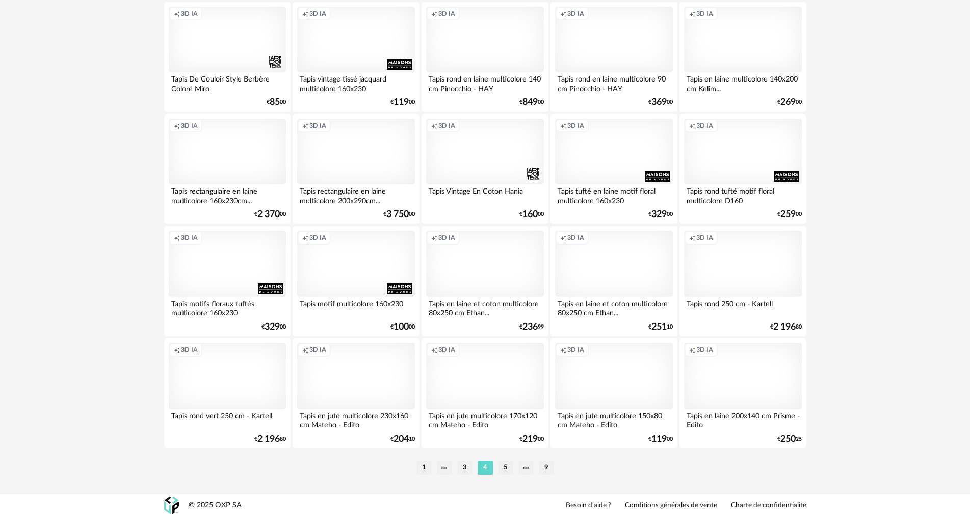
scroll to position [1943, 0]
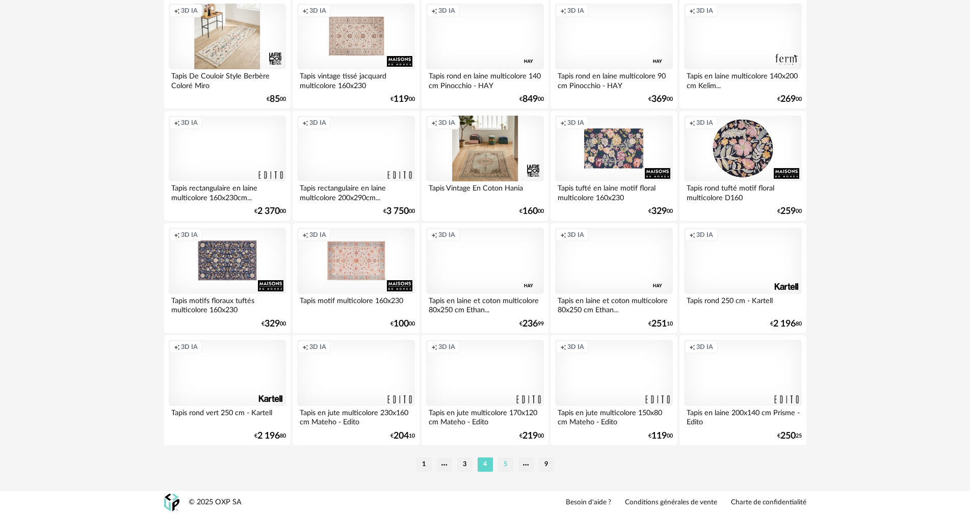
click at [503, 465] on li "5" at bounding box center [505, 465] width 15 height 14
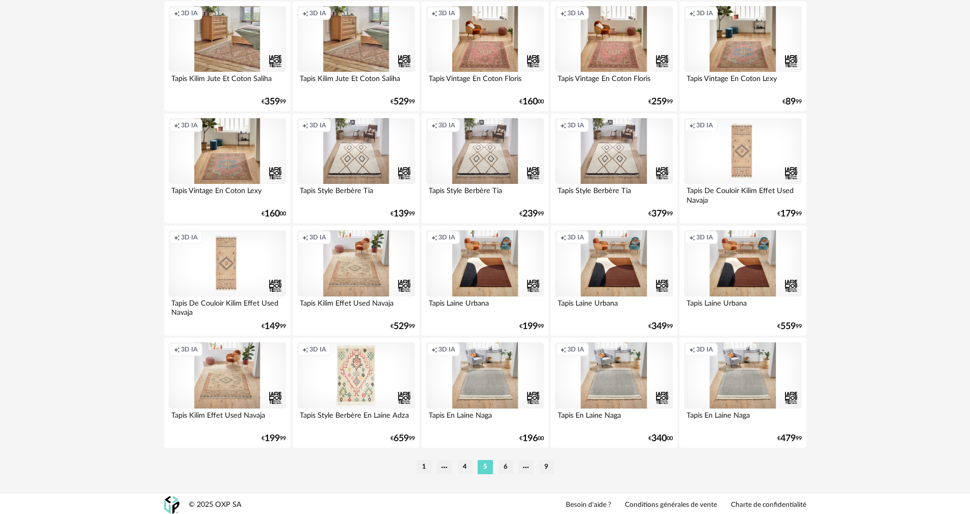
scroll to position [1943, 0]
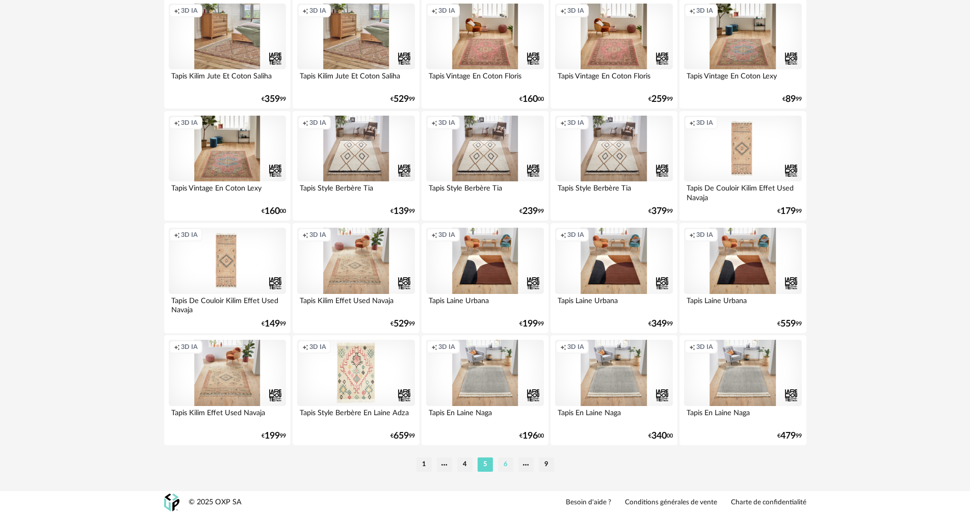
click at [503, 464] on li "6" at bounding box center [505, 465] width 15 height 14
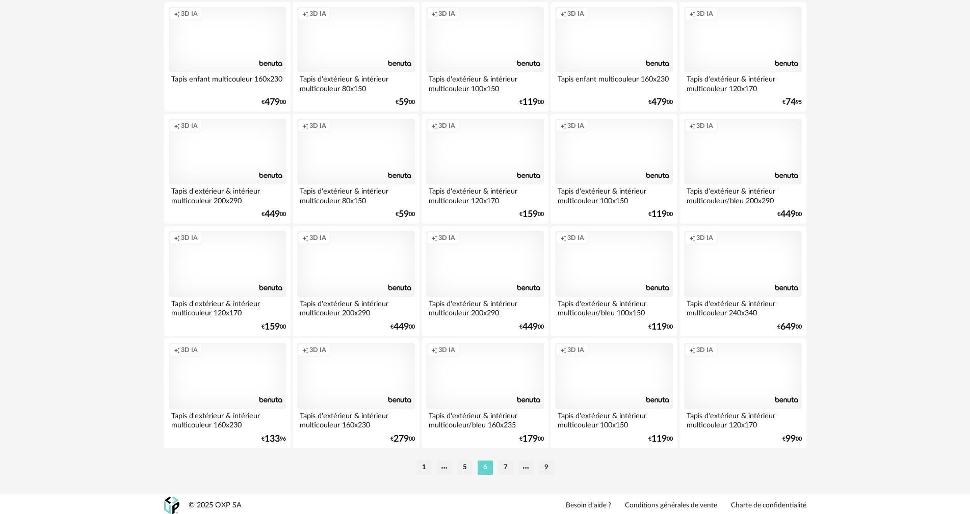
scroll to position [1943, 0]
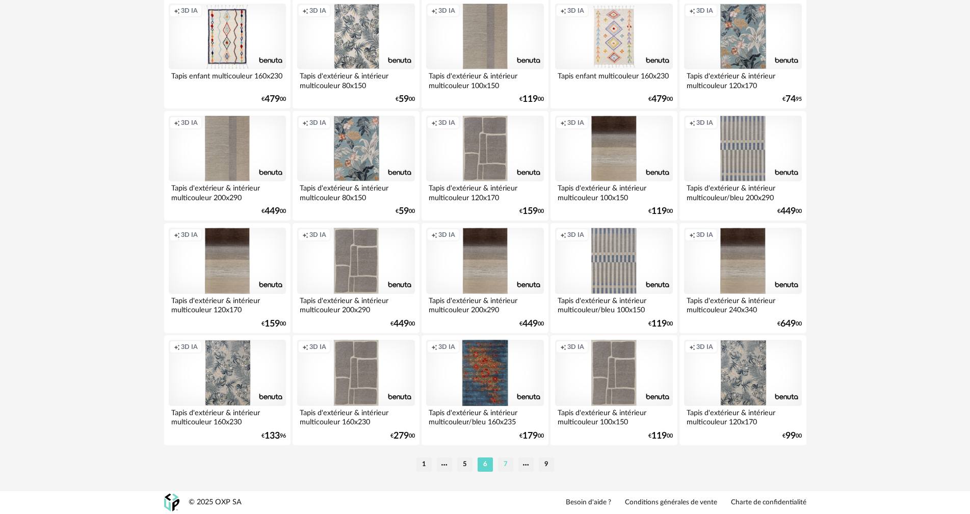
click at [503, 459] on li "7" at bounding box center [505, 465] width 15 height 14
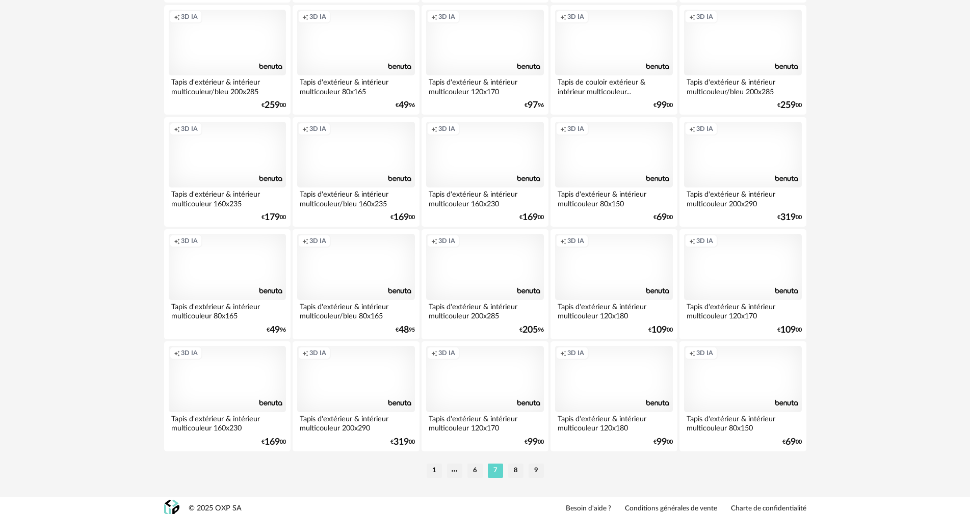
scroll to position [1943, 0]
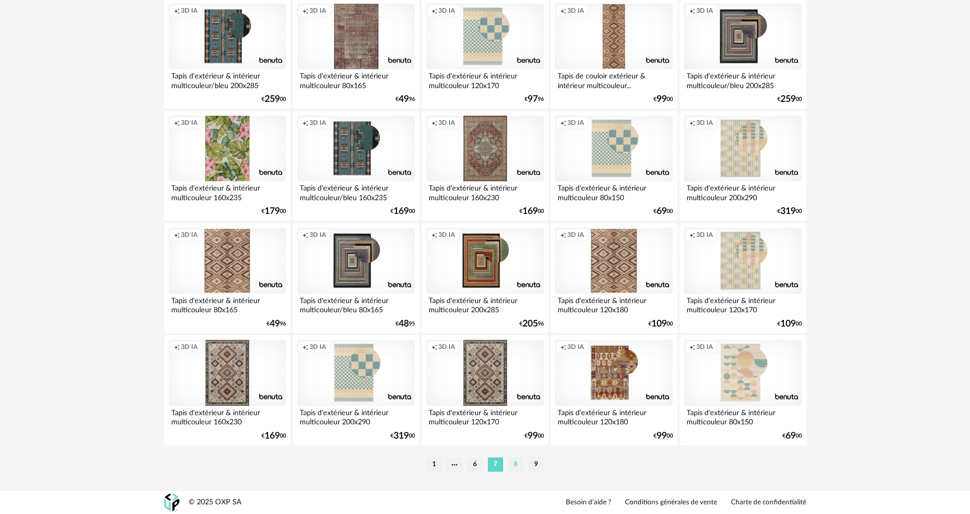
click at [514, 463] on li "8" at bounding box center [515, 465] width 15 height 14
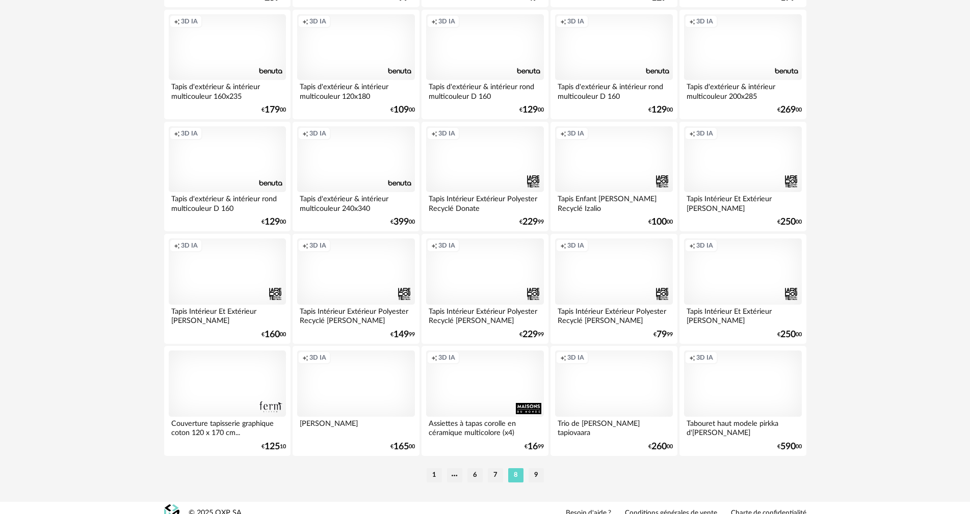
scroll to position [1943, 0]
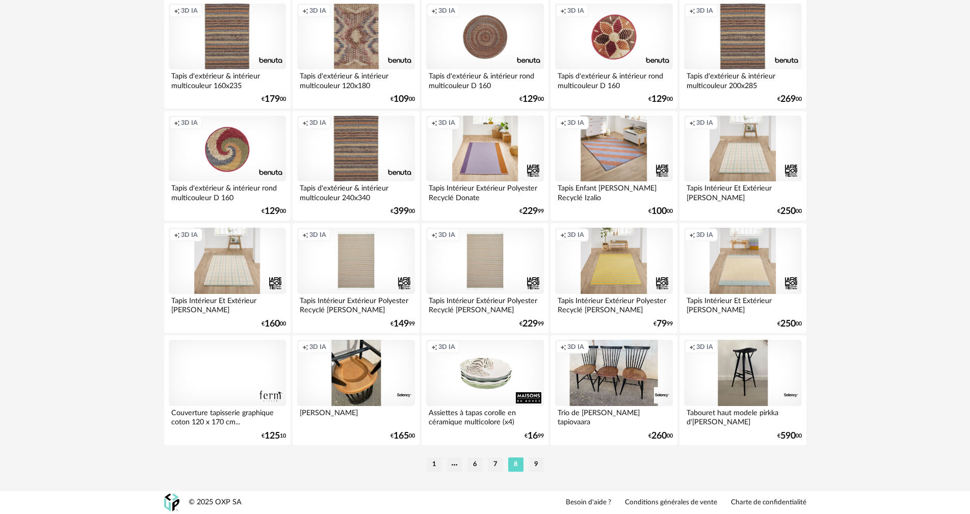
click at [535, 463] on li "9" at bounding box center [536, 465] width 15 height 14
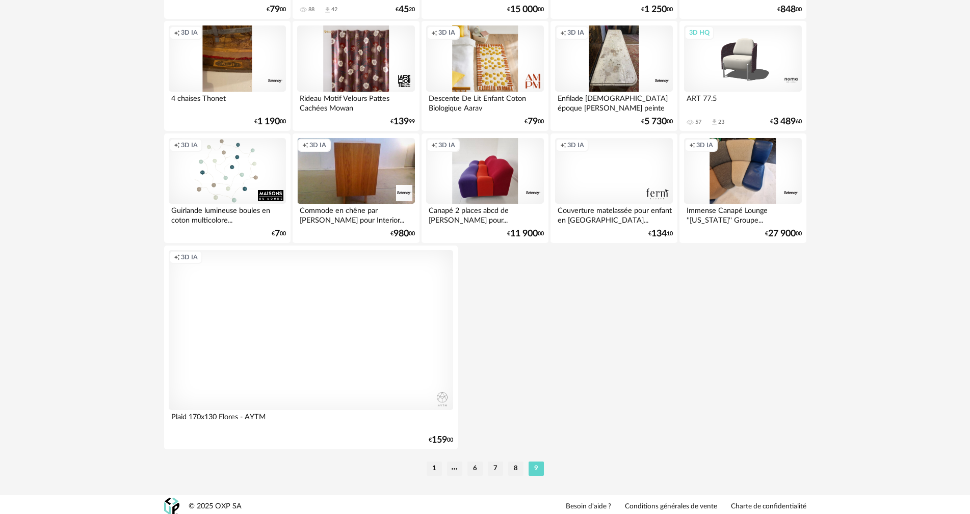
scroll to position [354, 0]
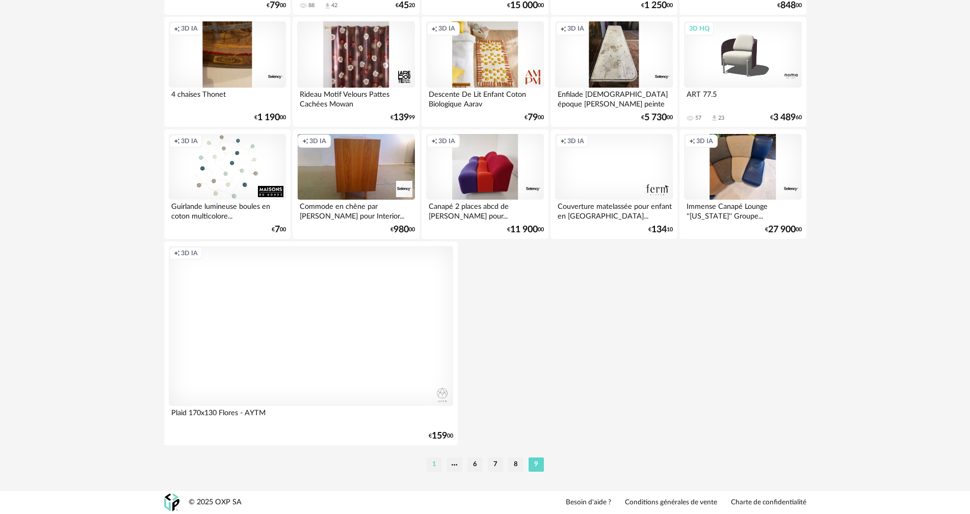
click at [435, 464] on li "1" at bounding box center [434, 465] width 15 height 14
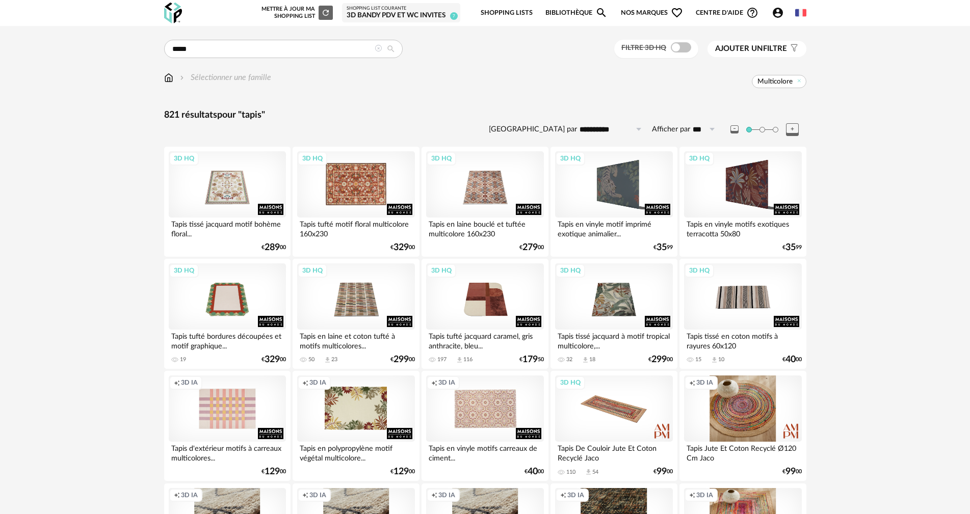
click at [363, 189] on div "3D HQ" at bounding box center [355, 184] width 117 height 66
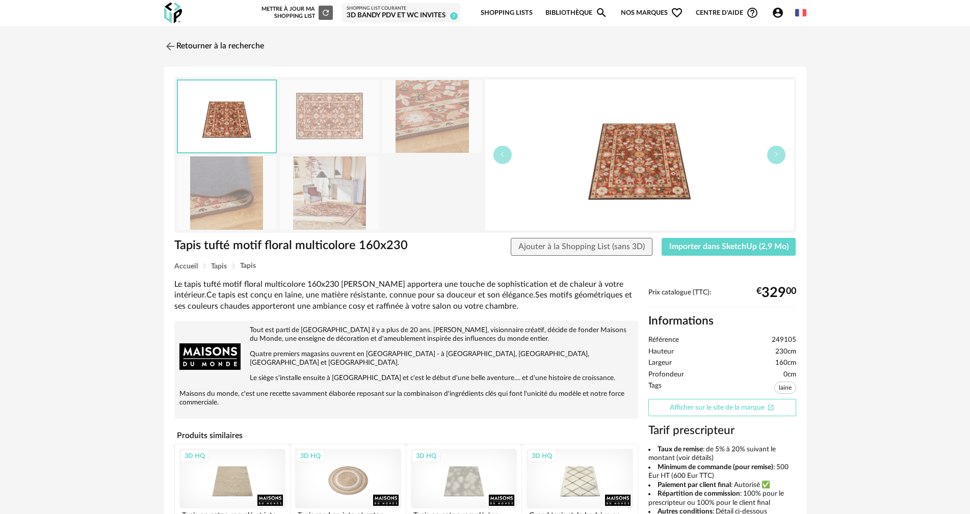
click at [700, 409] on link "Afficher sur le site de la marque Open In New icon" at bounding box center [722, 408] width 148 height 18
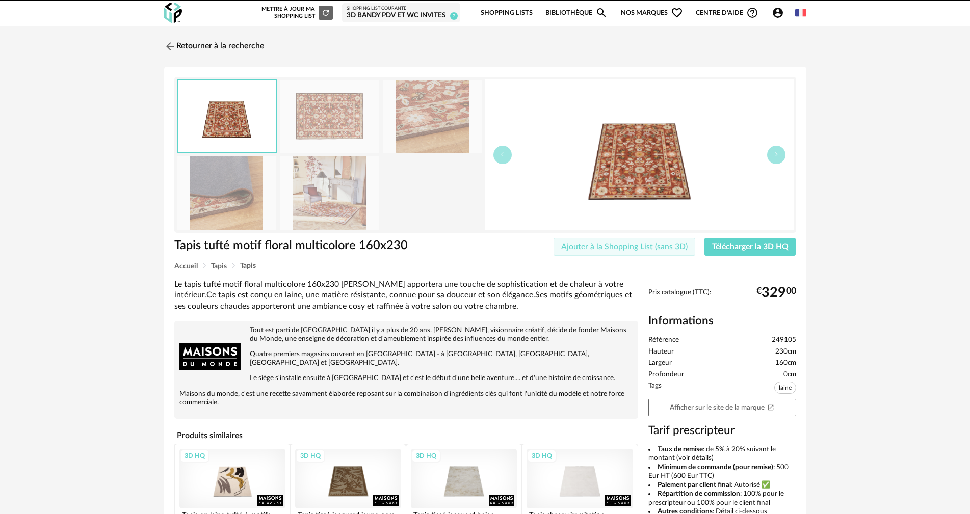
click at [599, 248] on span "Ajouter à la Shopping List (sans 3D)" at bounding box center [624, 247] width 126 height 8
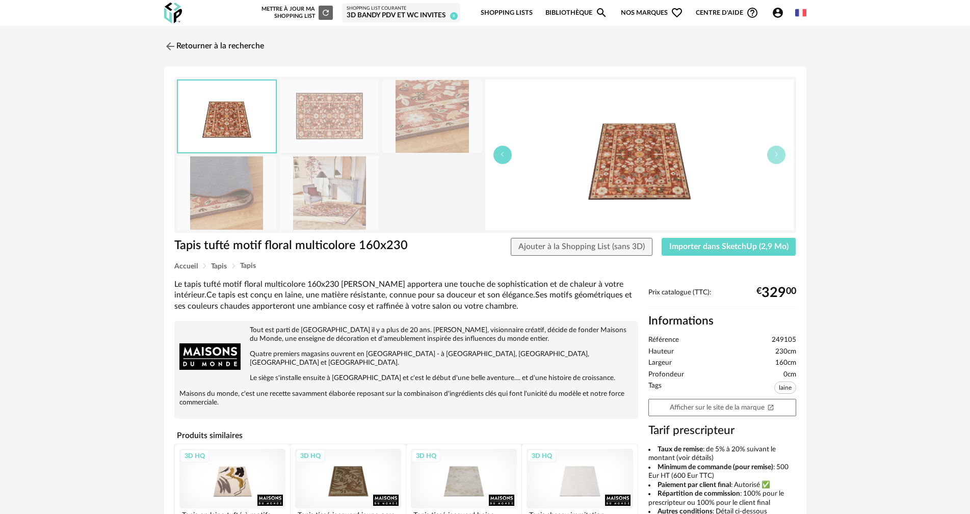
click at [508, 154] on button "button" at bounding box center [502, 155] width 18 height 18
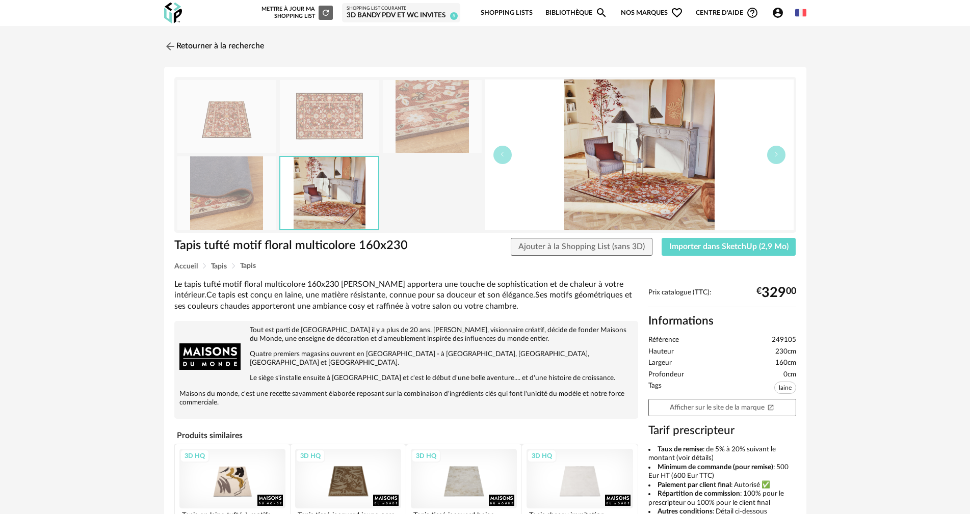
click at [581, 16] on link "Bibliothèque Magnify icon" at bounding box center [576, 13] width 62 height 24
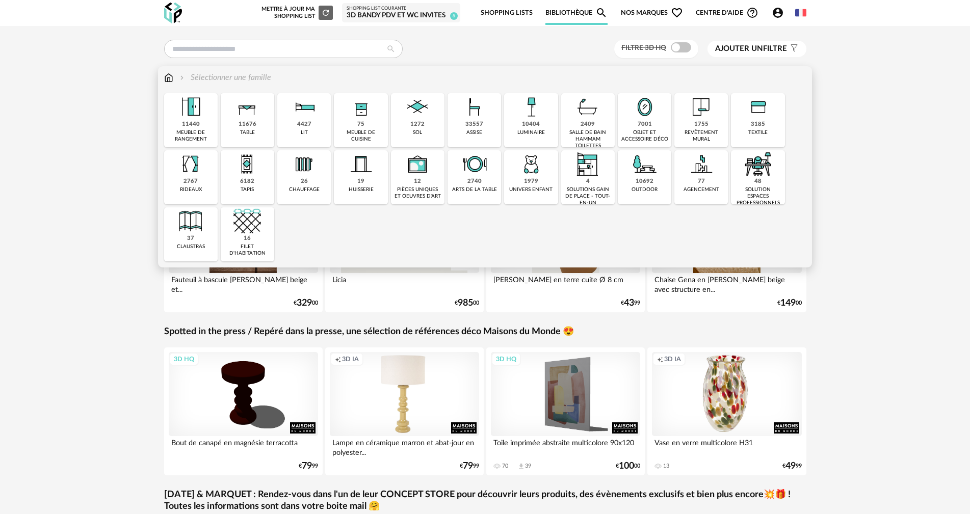
click at [459, 123] on div "33557 assise" at bounding box center [475, 120] width 54 height 54
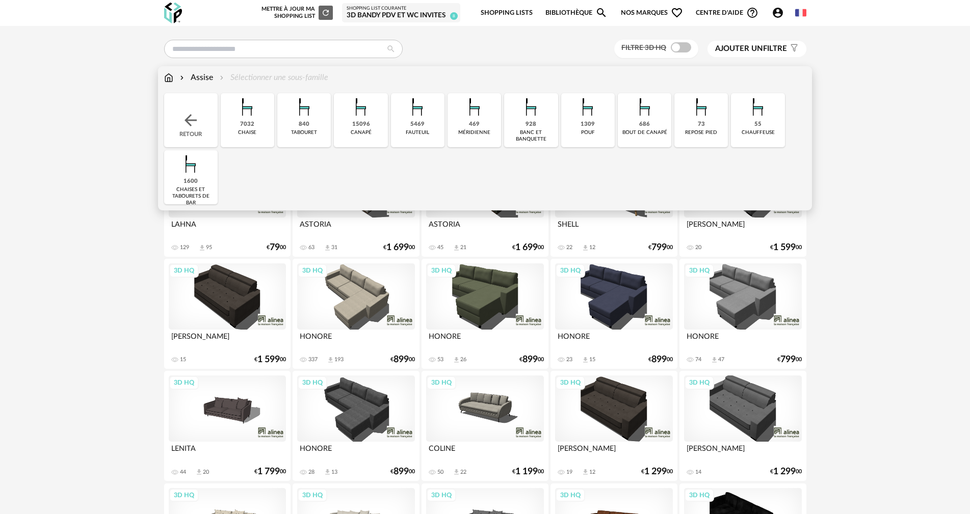
click at [427, 121] on div "5469 [GEOGRAPHIC_DATA]" at bounding box center [418, 120] width 54 height 54
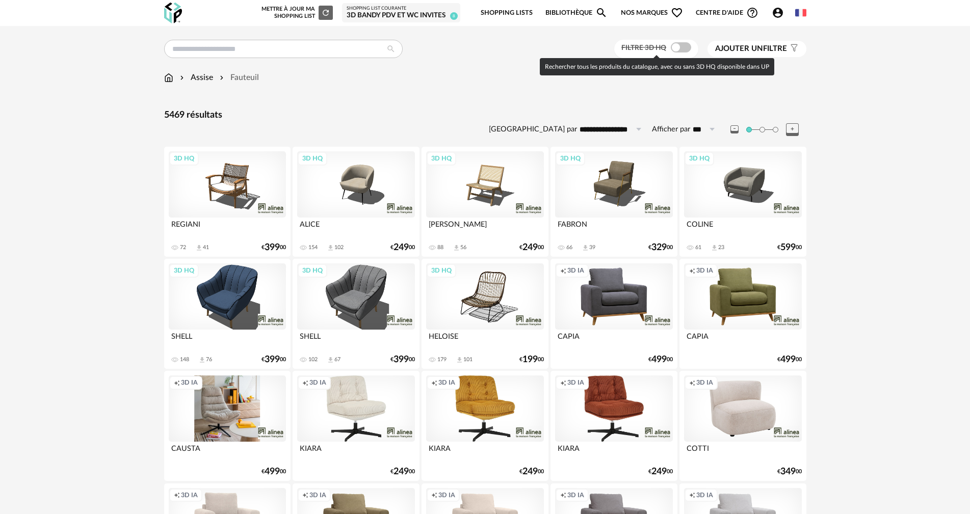
click at [676, 46] on span at bounding box center [681, 47] width 20 height 10
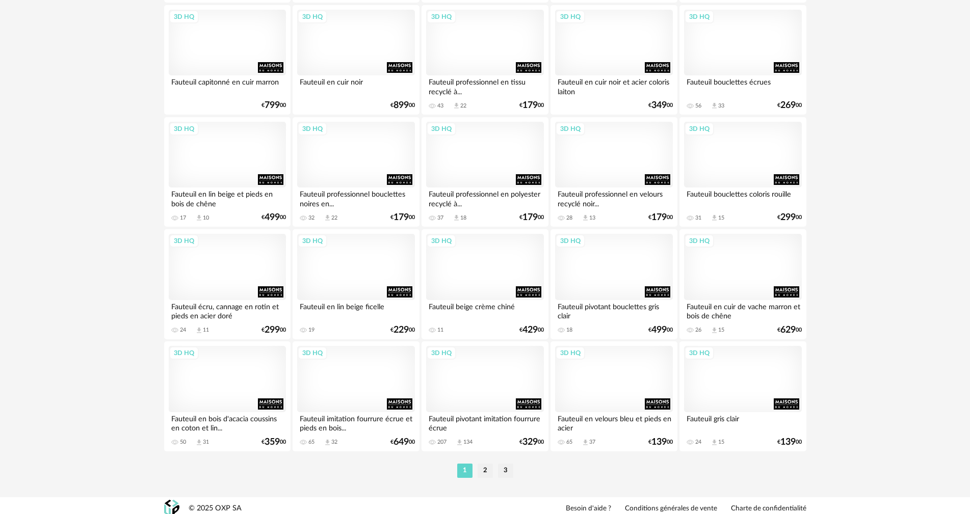
scroll to position [1943, 0]
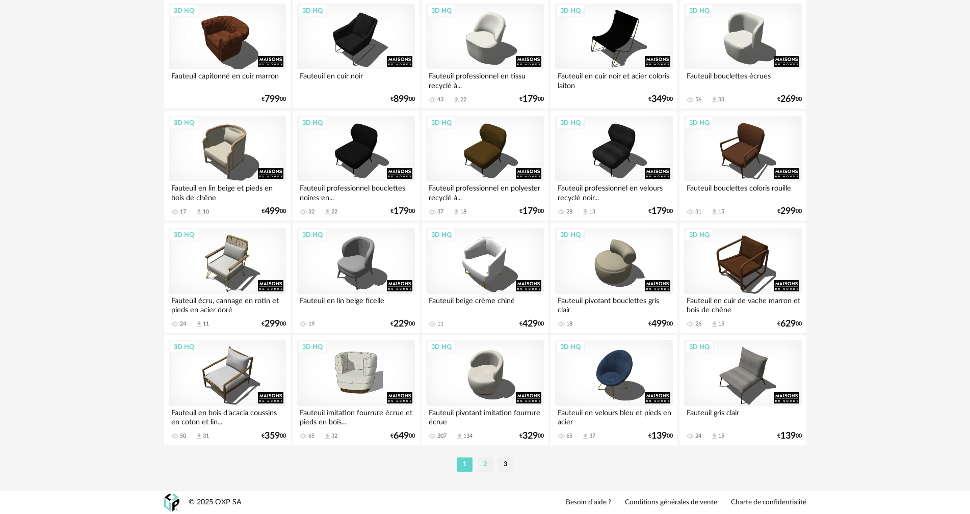
click at [489, 466] on li "2" at bounding box center [485, 465] width 15 height 14
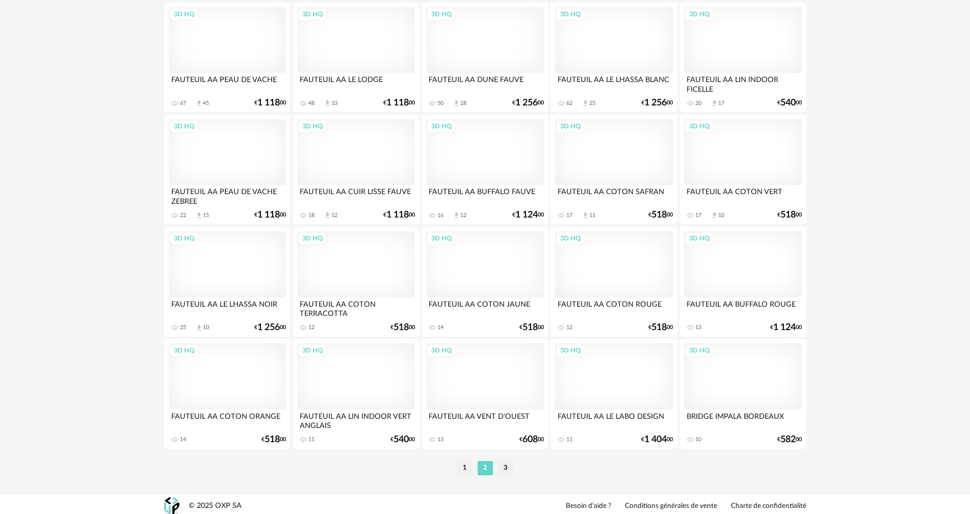
scroll to position [1943, 0]
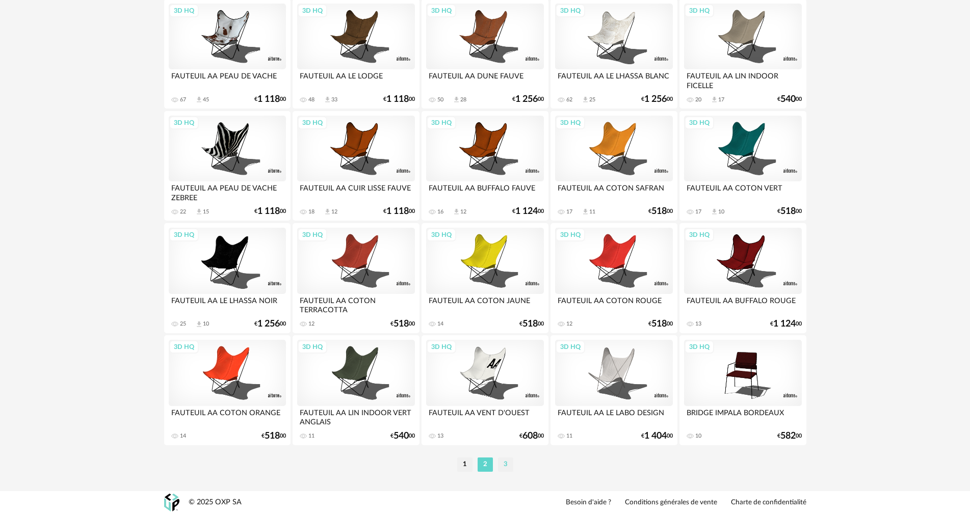
click at [502, 463] on li "3" at bounding box center [505, 465] width 15 height 14
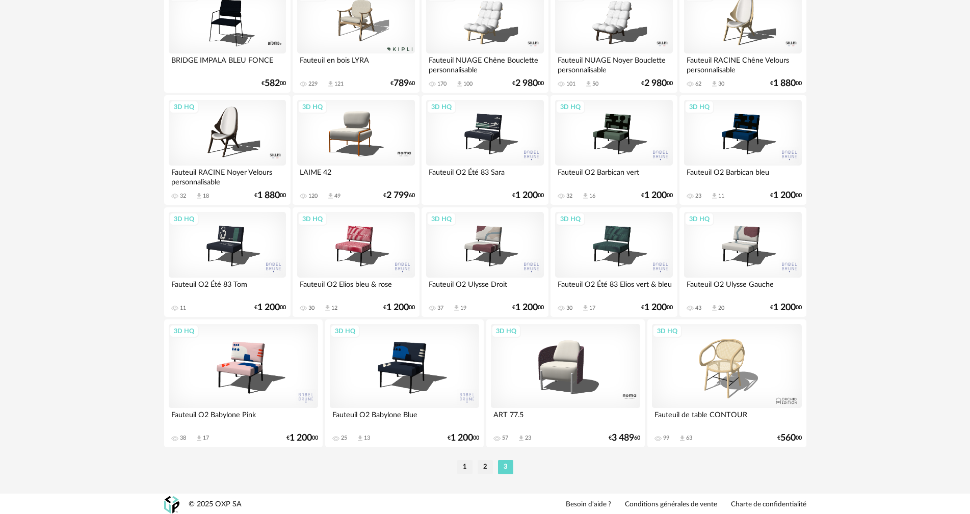
scroll to position [503, 0]
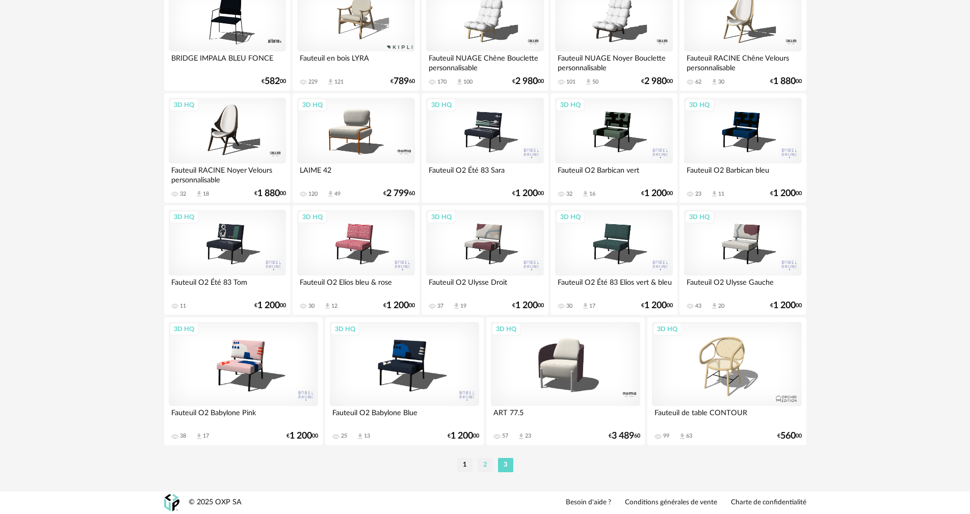
click at [481, 464] on li "2" at bounding box center [485, 465] width 15 height 14
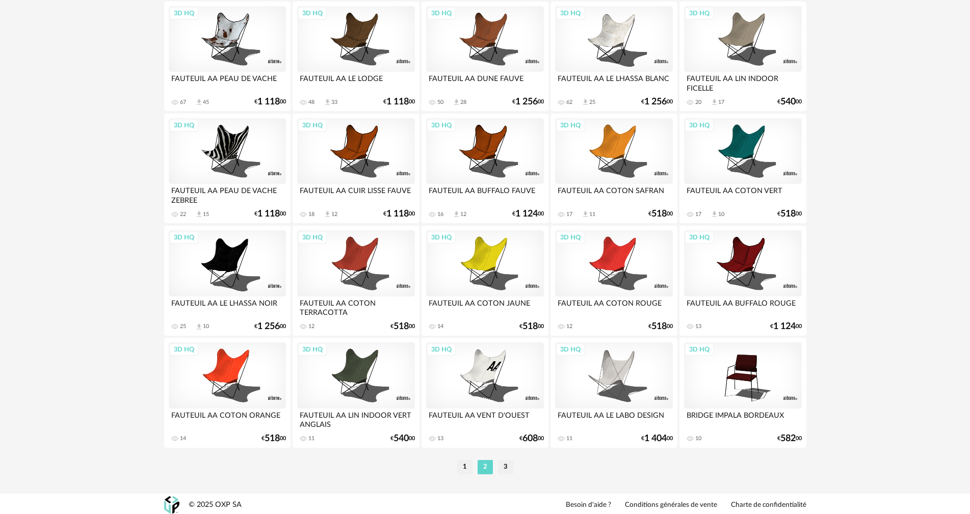
scroll to position [1943, 0]
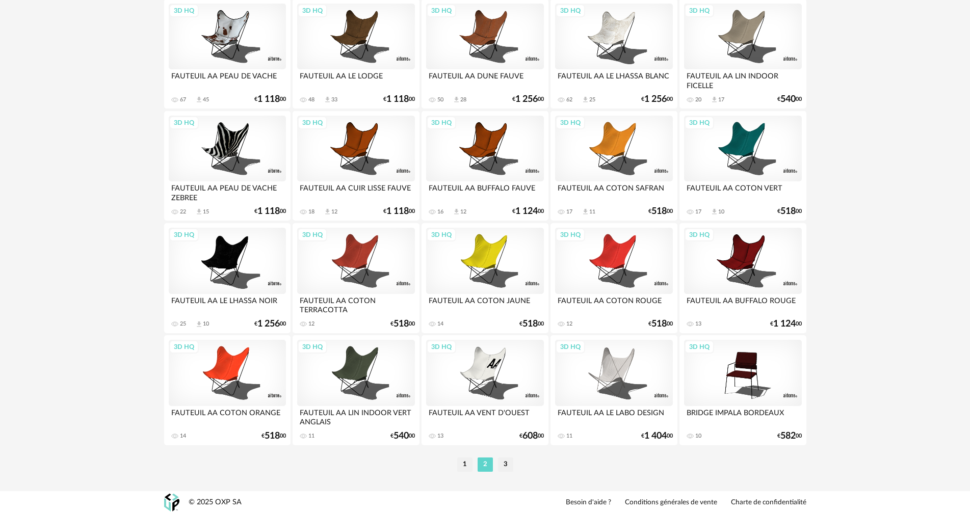
drag, startPoint x: 464, startPoint y: 463, endPoint x: 579, endPoint y: 381, distance: 140.9
click at [464, 463] on li "1" at bounding box center [464, 465] width 15 height 14
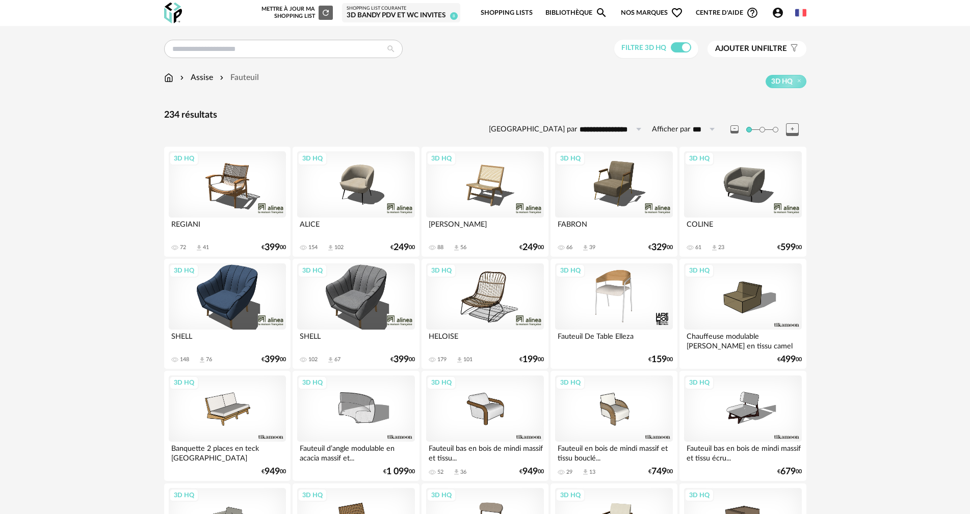
click at [625, 187] on div "3D HQ" at bounding box center [613, 184] width 117 height 66
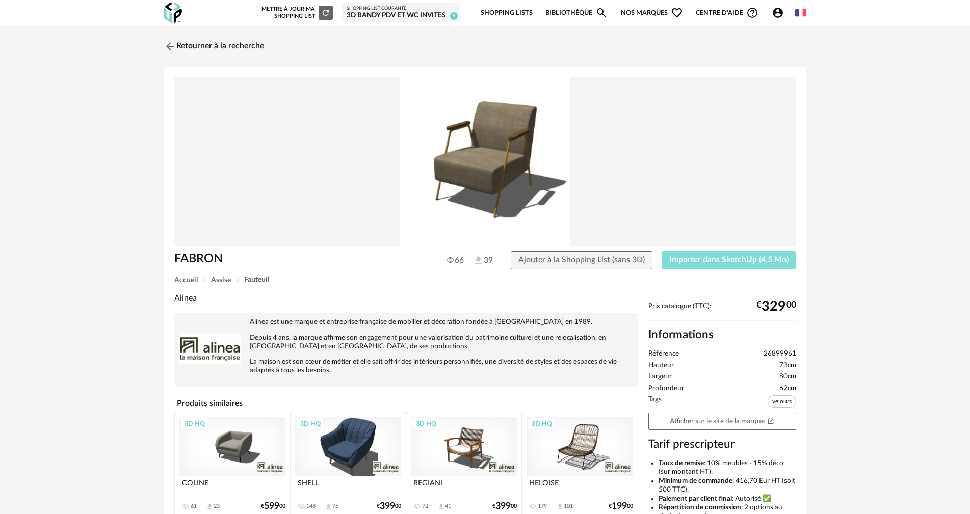
click at [734, 257] on span "Importer dans SketchUp (4,5 Mo)" at bounding box center [728, 260] width 119 height 8
click at [250, 45] on link "Retourner à la recherche" at bounding box center [212, 46] width 100 height 22
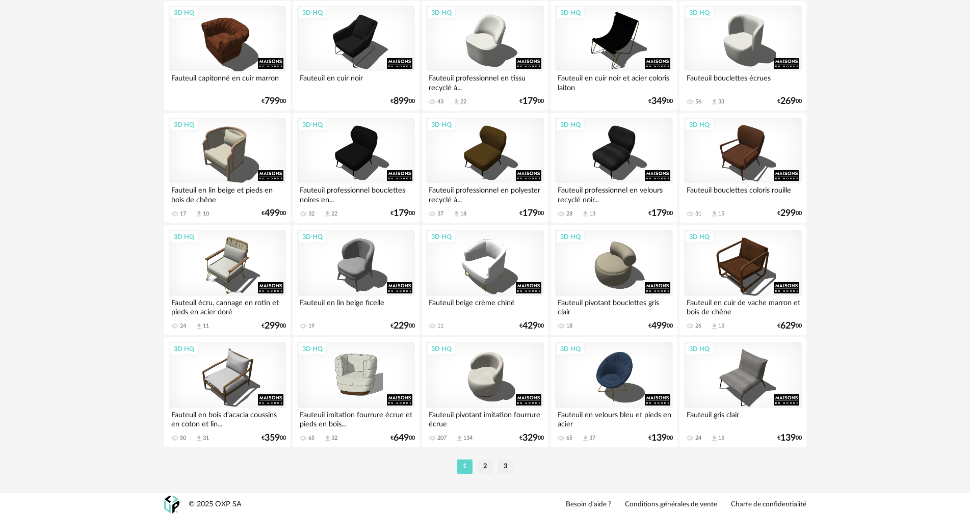
scroll to position [1943, 0]
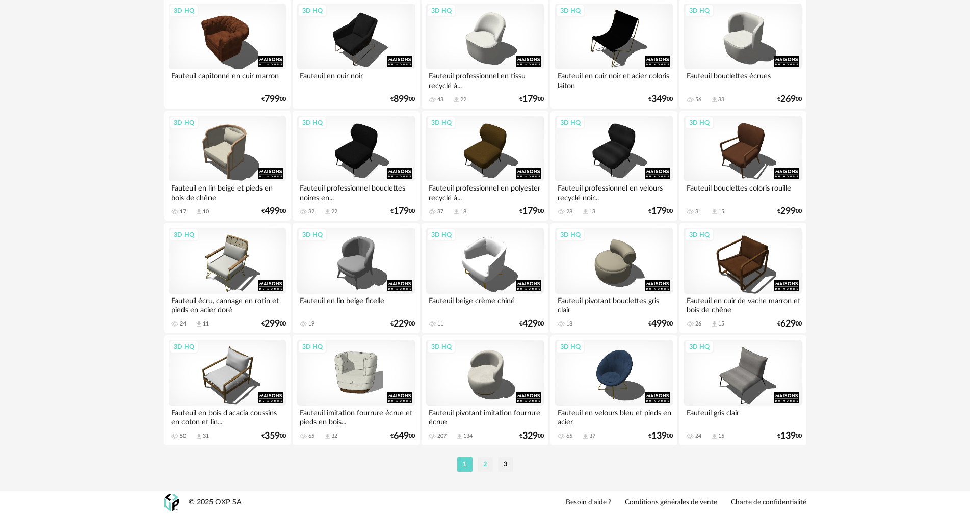
click at [485, 460] on li "2" at bounding box center [485, 465] width 15 height 14
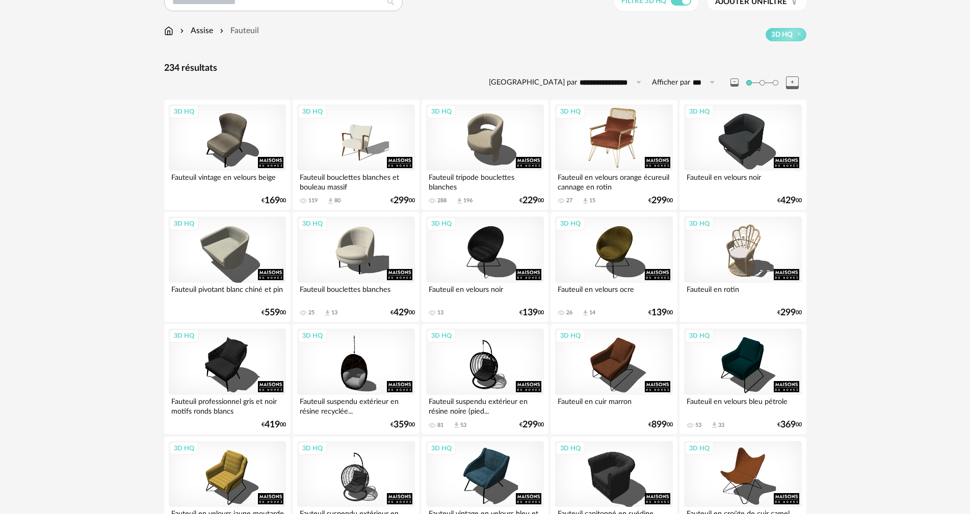
scroll to position [51, 0]
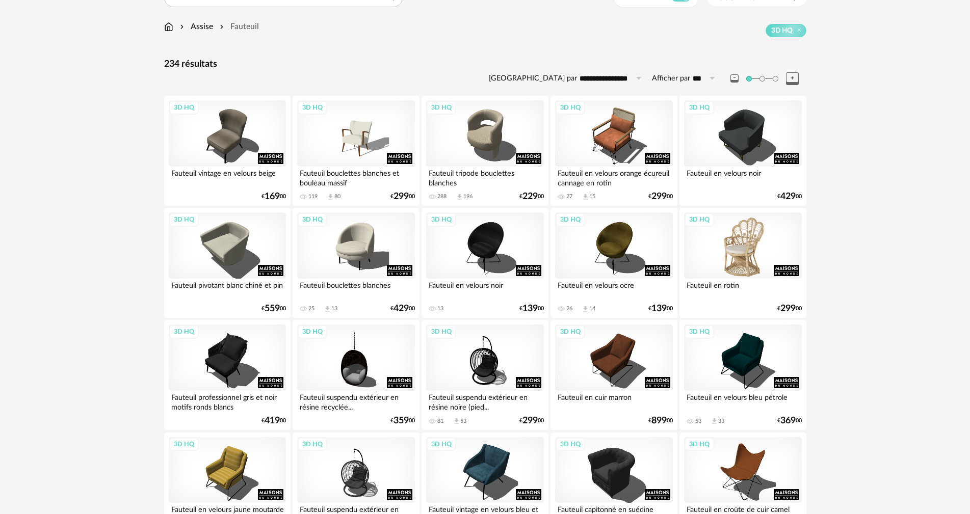
click at [743, 246] on div "3D HQ" at bounding box center [742, 246] width 117 height 66
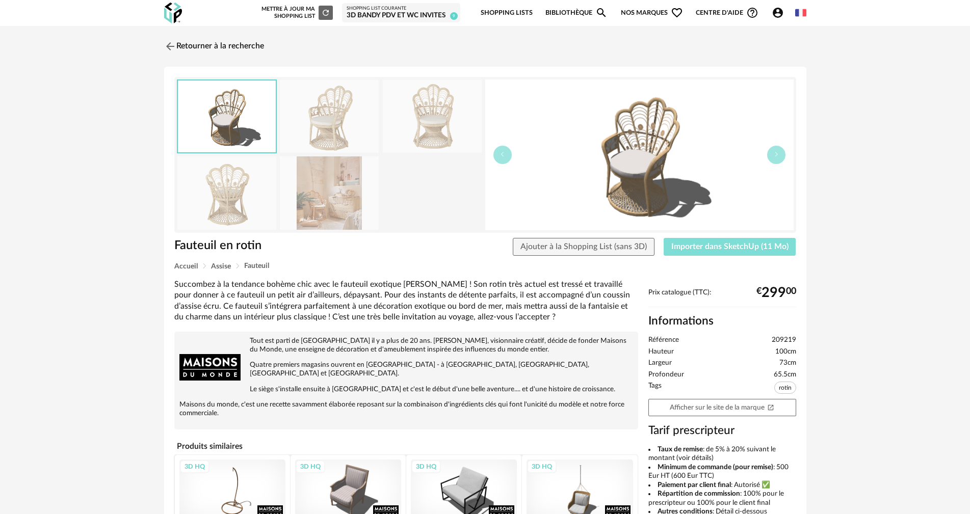
click at [744, 239] on button "Importer dans SketchUp (11 Mo)" at bounding box center [730, 247] width 133 height 18
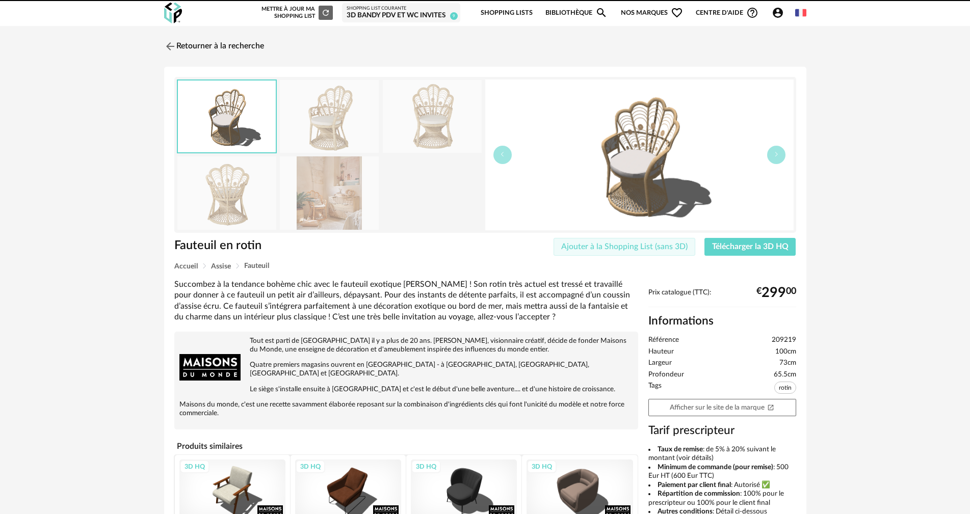
click at [615, 248] on span "Ajouter à la Shopping List (sans 3D)" at bounding box center [624, 247] width 126 height 8
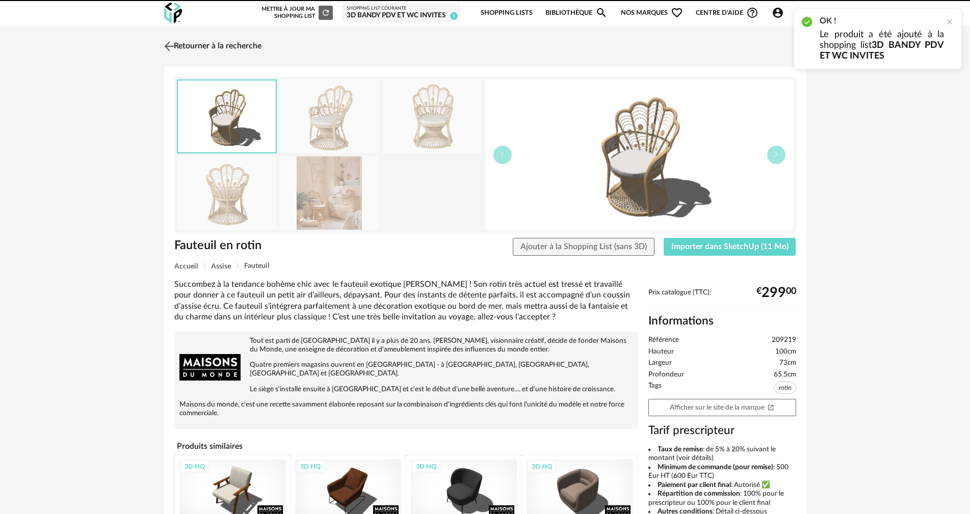
click at [228, 39] on link "Retourner à la recherche" at bounding box center [212, 46] width 100 height 22
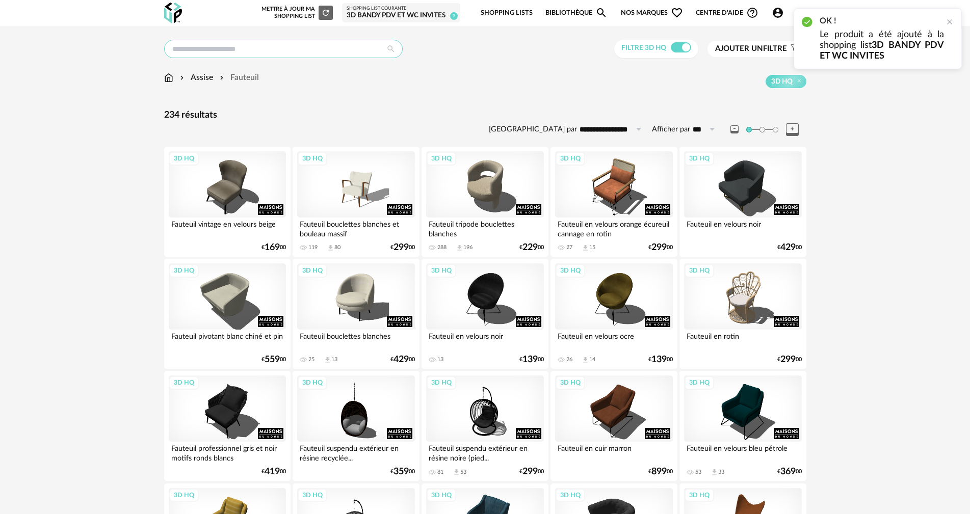
click at [281, 42] on input "text" at bounding box center [283, 49] width 239 height 18
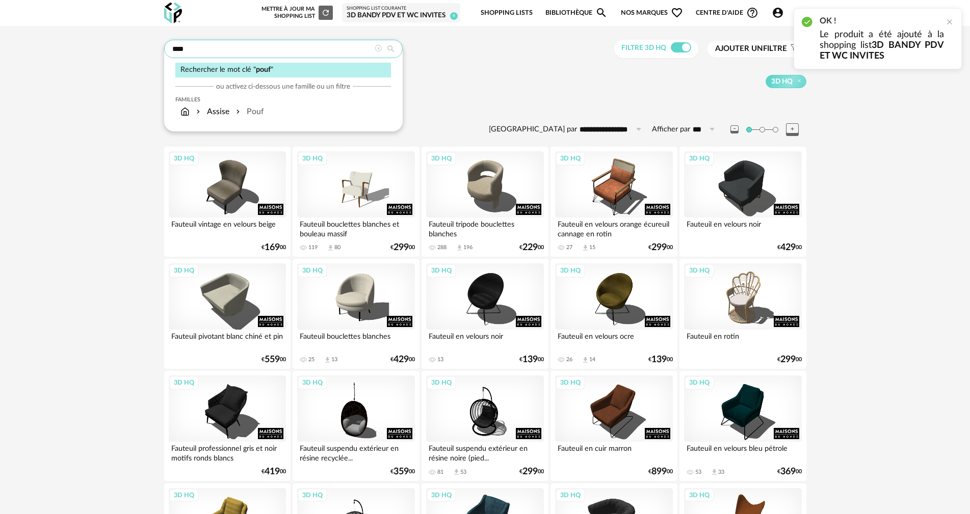
type input "****"
type input "**********"
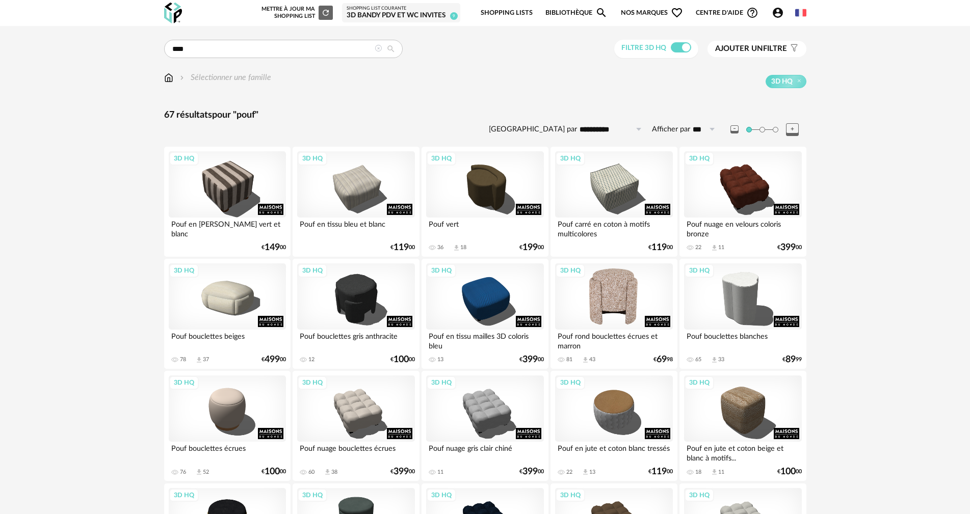
click at [631, 297] on div "3D HQ" at bounding box center [613, 297] width 117 height 66
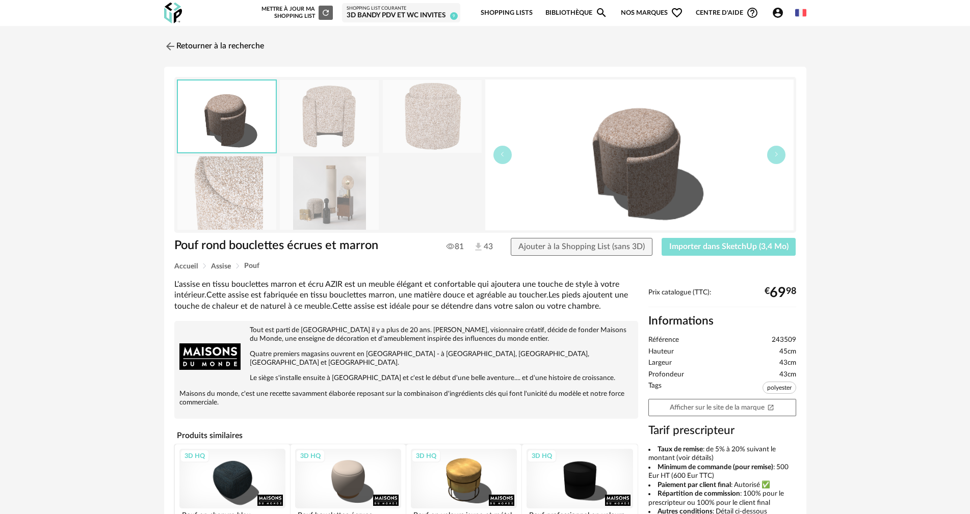
click at [705, 249] on span "Importer dans SketchUp (3,4 Mo)" at bounding box center [728, 247] width 119 height 8
click at [172, 44] on img at bounding box center [169, 46] width 15 height 15
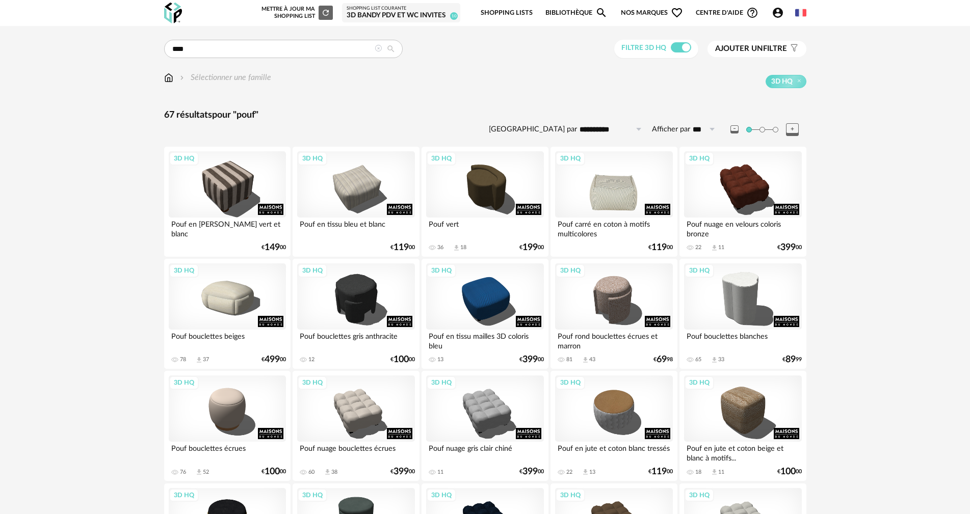
click at [609, 194] on div "3D HQ" at bounding box center [613, 184] width 117 height 66
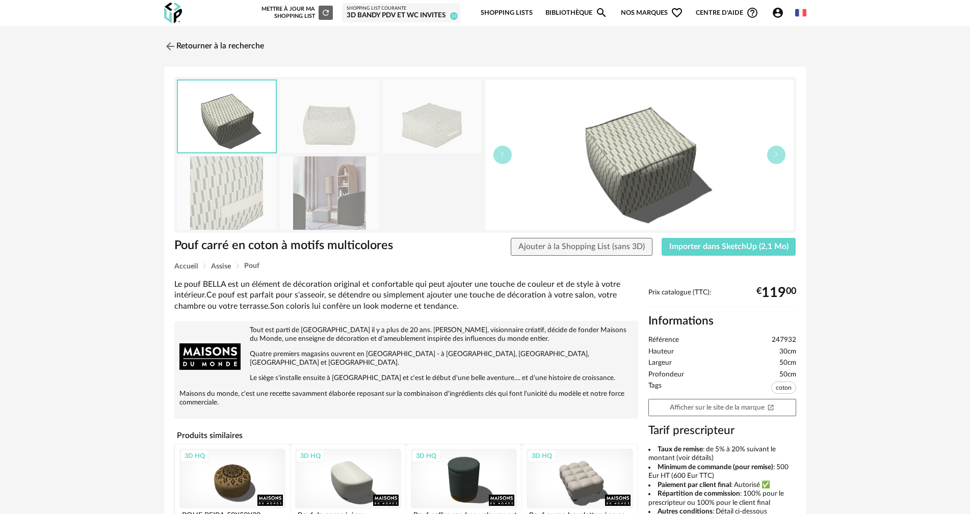
click at [317, 179] on img at bounding box center [329, 192] width 99 height 73
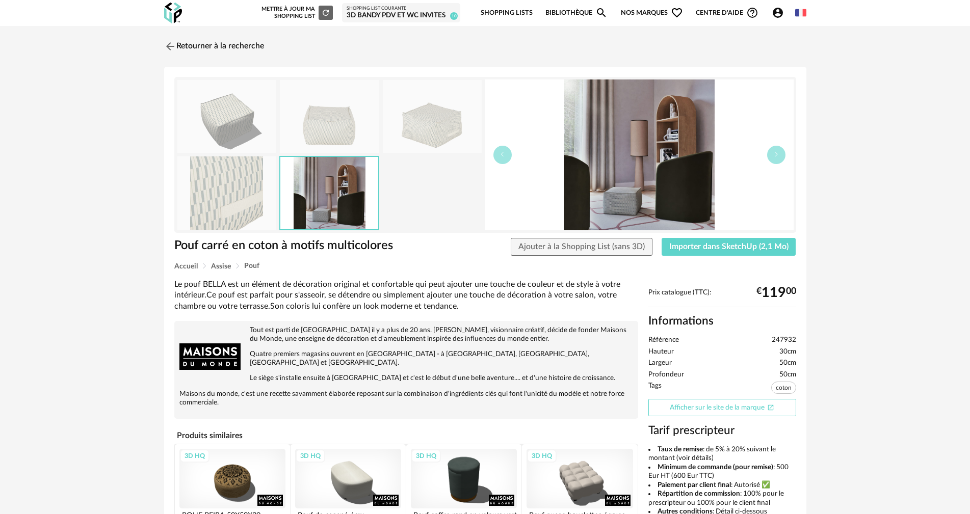
click at [739, 406] on link "Afficher sur le site de la marque Open In New icon" at bounding box center [722, 408] width 148 height 18
drag, startPoint x: 722, startPoint y: 245, endPoint x: 714, endPoint y: 222, distance: 24.2
click at [722, 245] on span "Importer dans SketchUp (2,1 Mo)" at bounding box center [728, 247] width 119 height 8
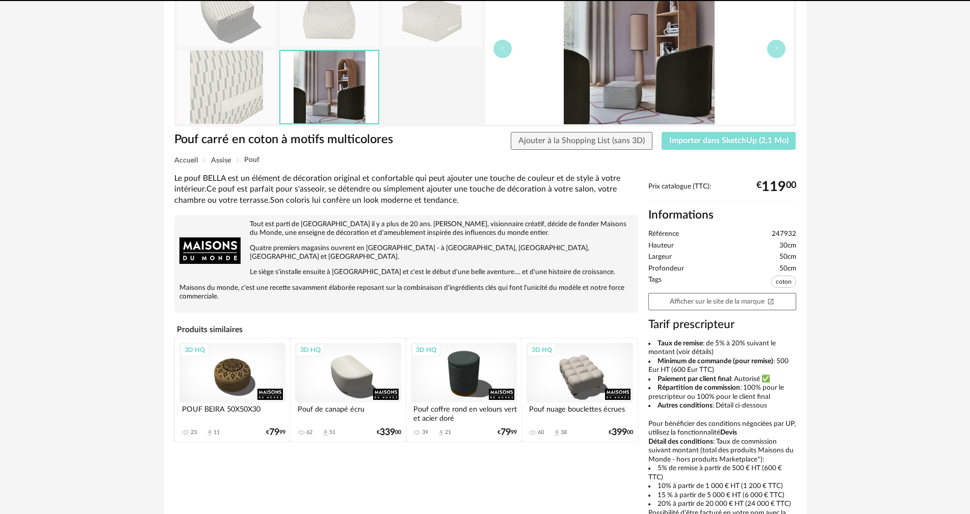
scroll to position [153, 0]
